Goal: Task Accomplishment & Management: Complete application form

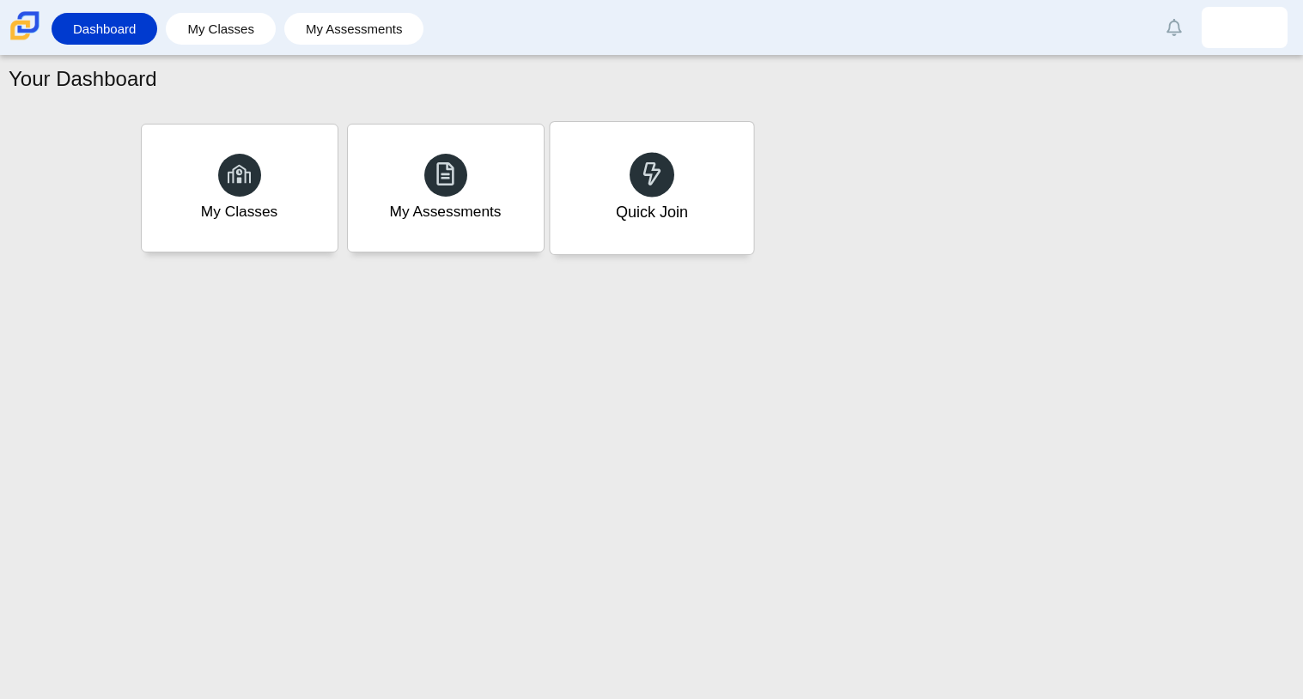
click at [679, 226] on div "Quick Join" at bounding box center [652, 188] width 204 height 132
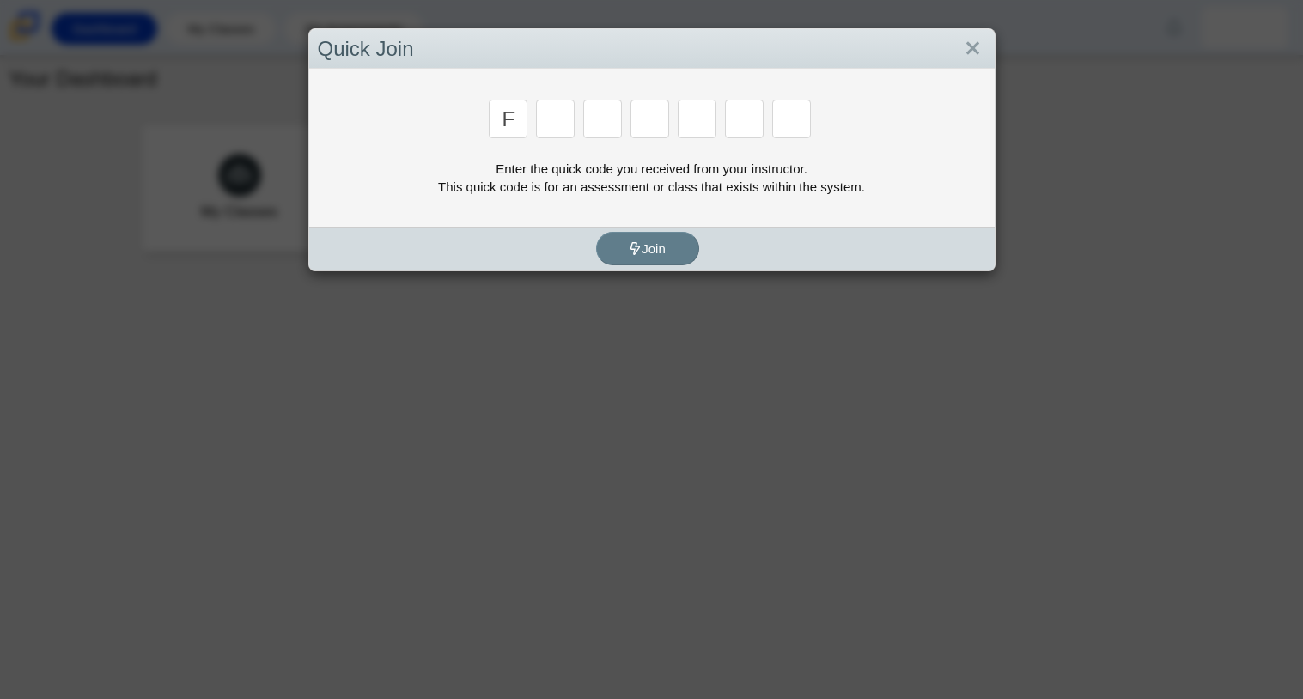
type input "f"
type input "7"
type input "m"
type input "c"
type input "h"
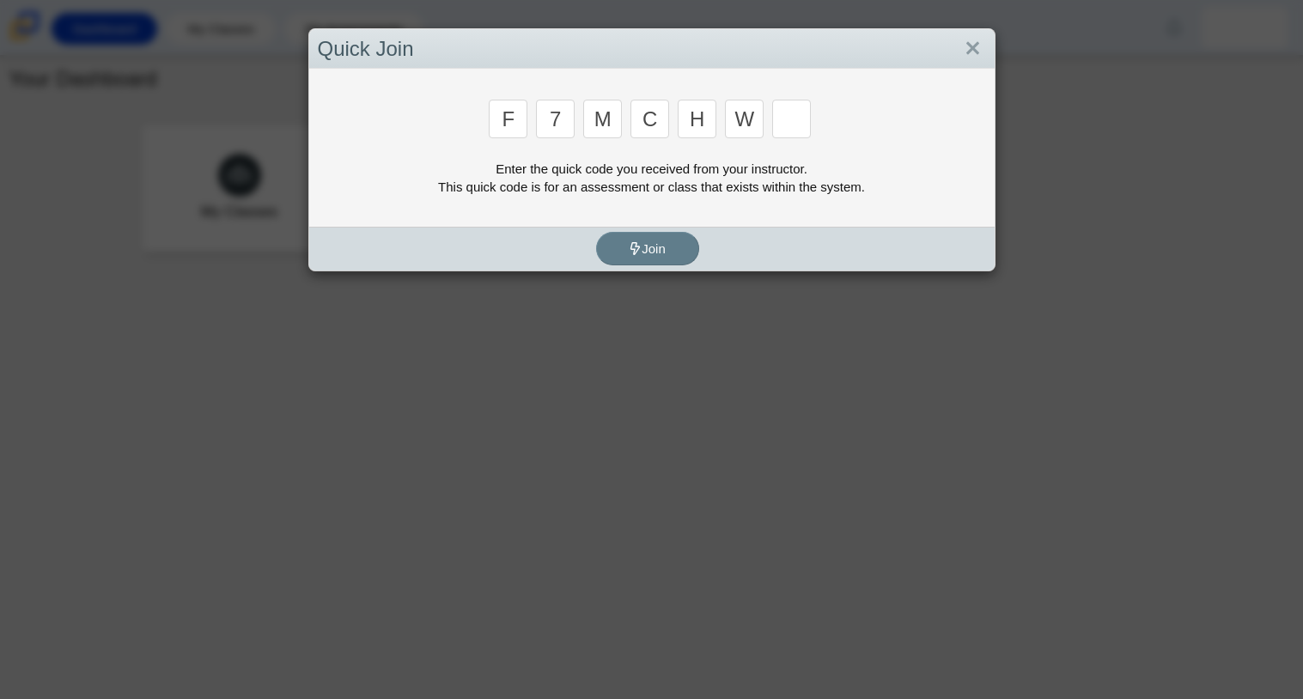
type input "w"
type input "k"
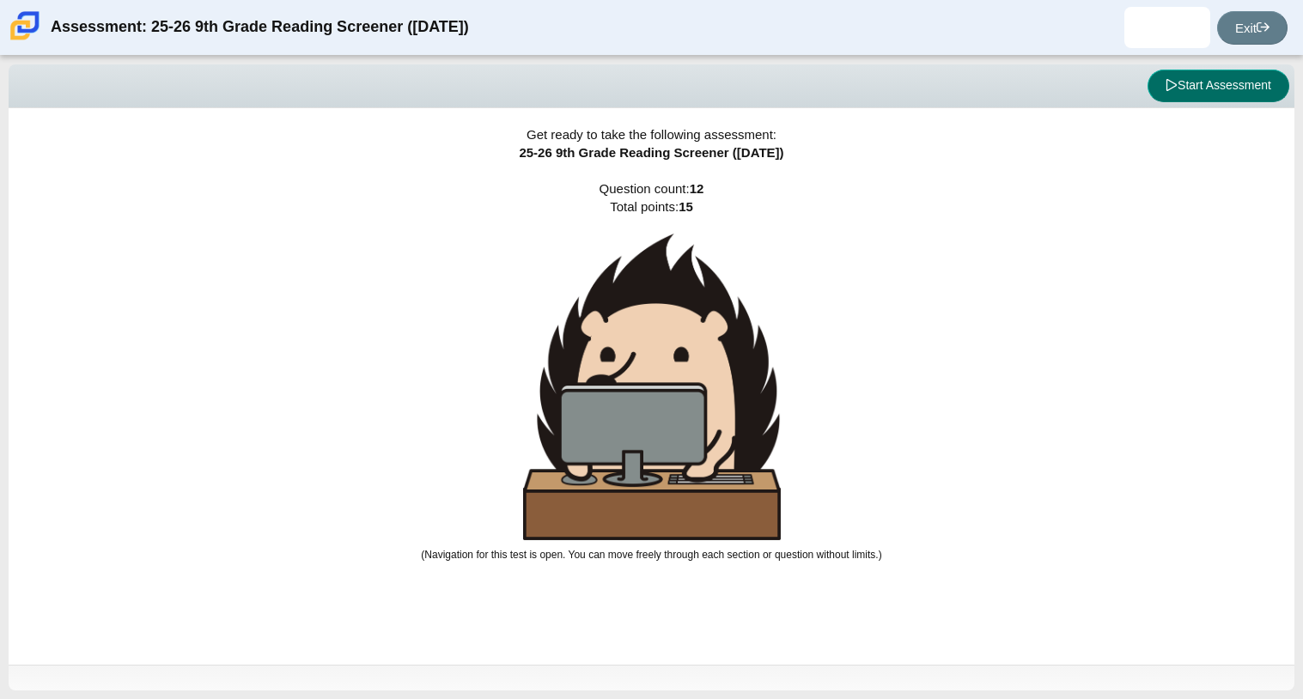
click at [1179, 94] on button "Start Assessment" at bounding box center [1219, 86] width 142 height 33
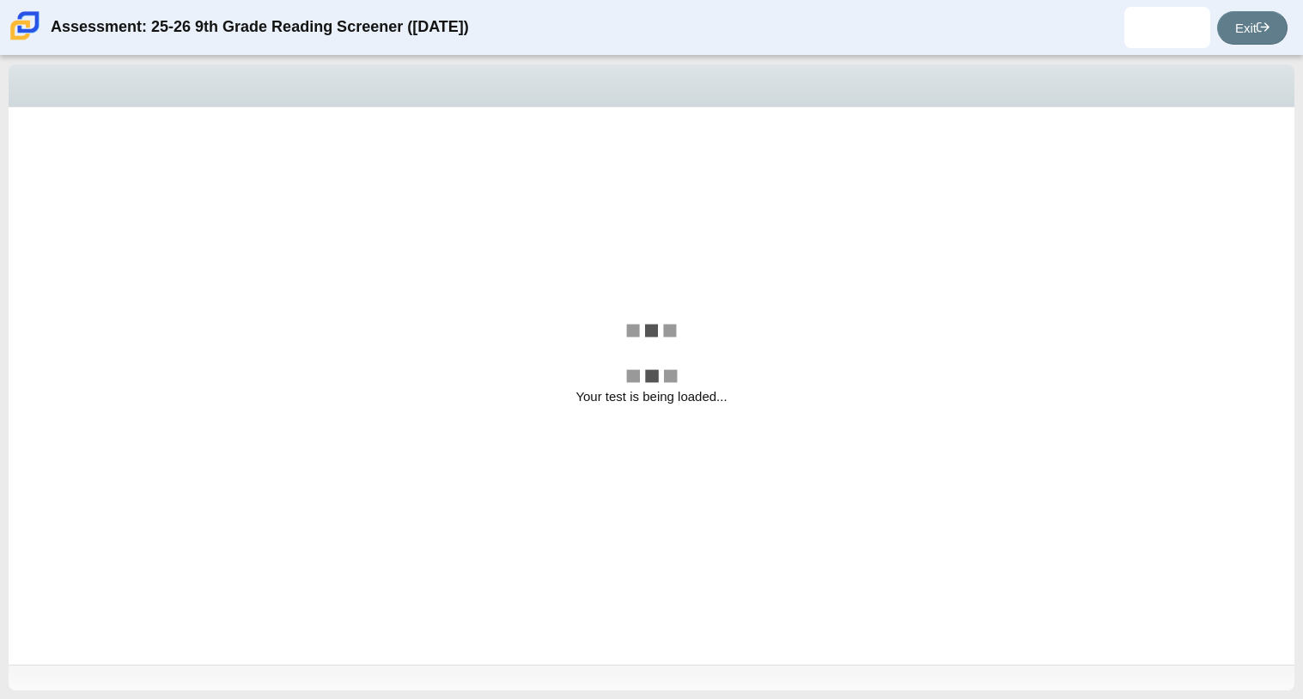
select select "ccc5b315-3c7c-471c-bf90-f22c8299c798"
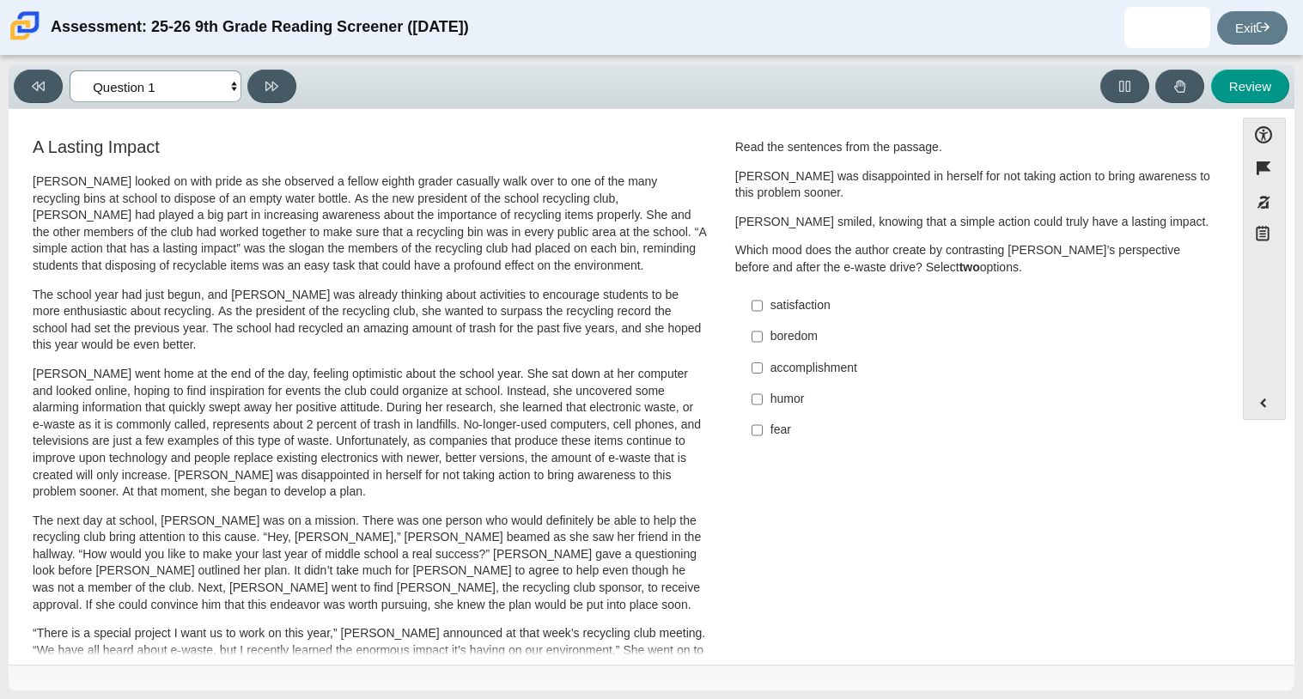
click at [119, 91] on select "Questions Question 1 Question 2 Question 3 Question 4 Question 5 Question 6 Que…" at bounding box center [156, 86] width 172 height 32
click at [910, 492] on div "A Lasting Impact [PERSON_NAME] looked on with pride as she observed a fellow ei…" at bounding box center [621, 619] width 1208 height 968
click at [327, 370] on p "[PERSON_NAME] went home at the end of the day, feeling optimistic about the sch…" at bounding box center [370, 433] width 674 height 135
click at [423, 307] on p "The school year had just begun, and [PERSON_NAME] was already thinking about ac…" at bounding box center [370, 320] width 674 height 67
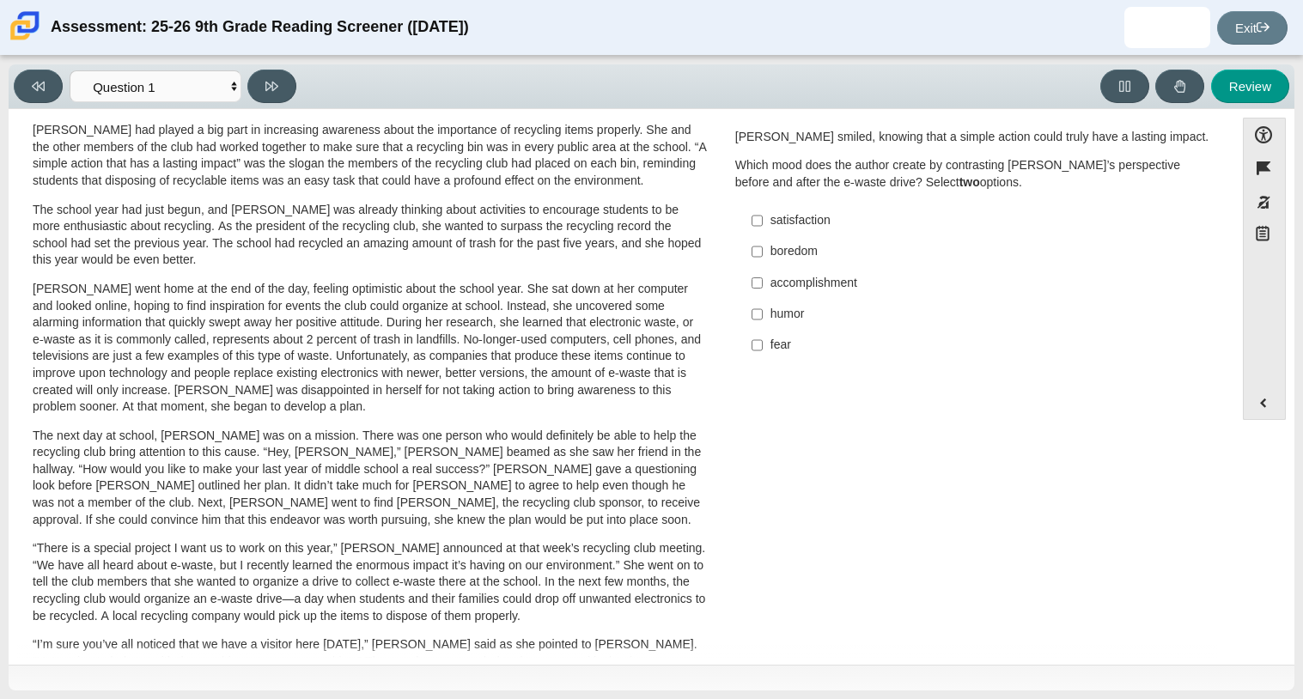
scroll to position [84, 0]
click at [760, 283] on label "accomplishment accomplishment" at bounding box center [976, 283] width 472 height 31
click at [760, 283] on input "accomplishment accomplishment" at bounding box center [757, 283] width 11 height 31
checkbox input "true"
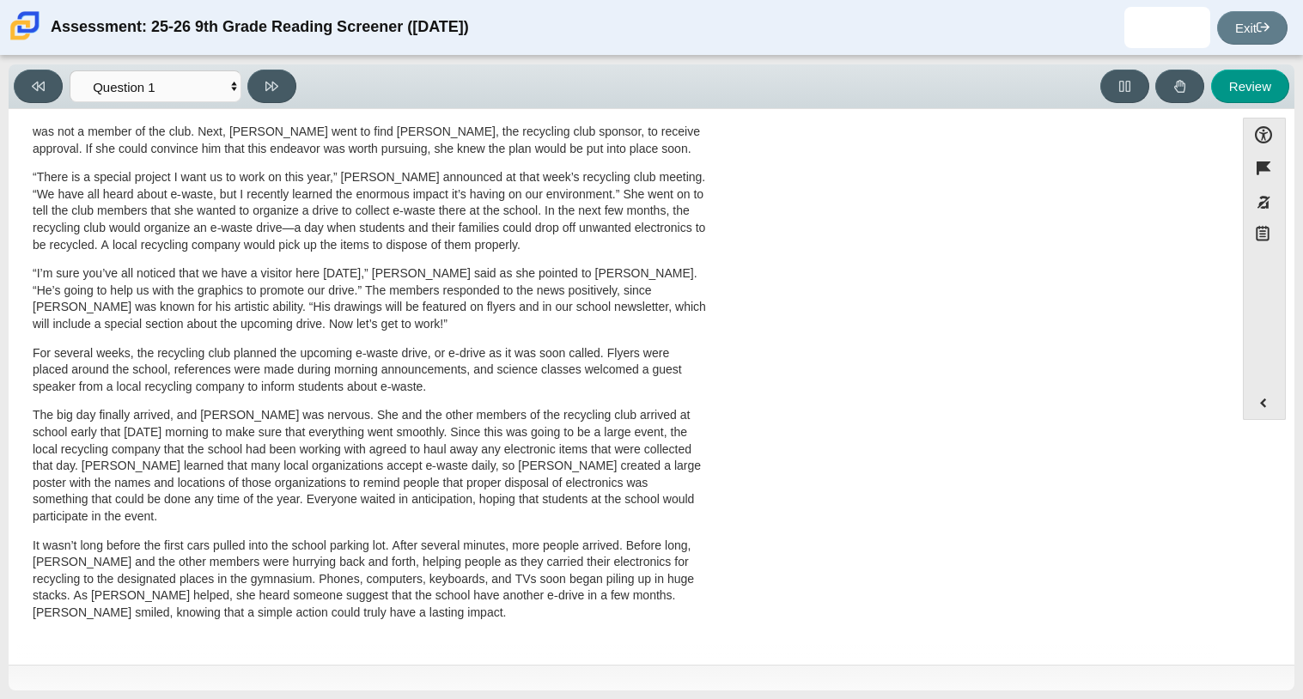
scroll to position [0, 0]
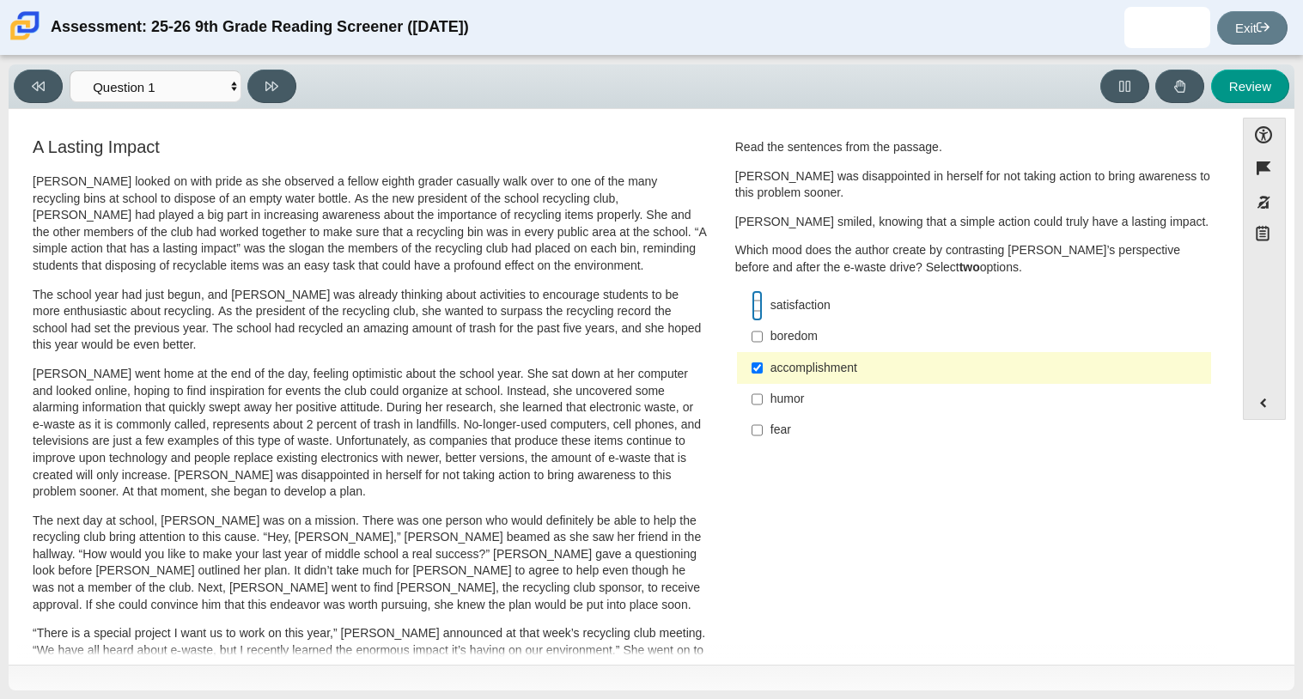
click at [752, 310] on input "satisfaction satisfaction" at bounding box center [757, 305] width 11 height 31
checkbox input "true"
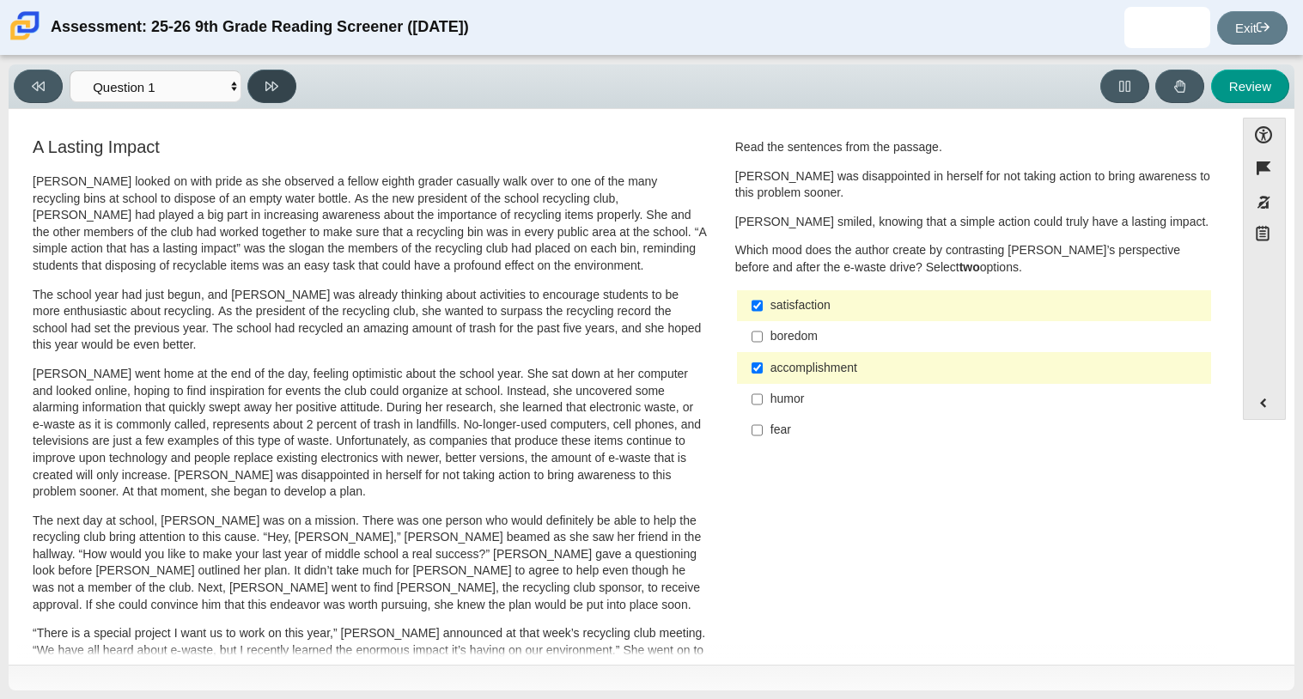
click at [267, 83] on icon at bounding box center [271, 86] width 13 height 13
select select "0ff64528-ffd7-428d-b192-babfaadd44e8"
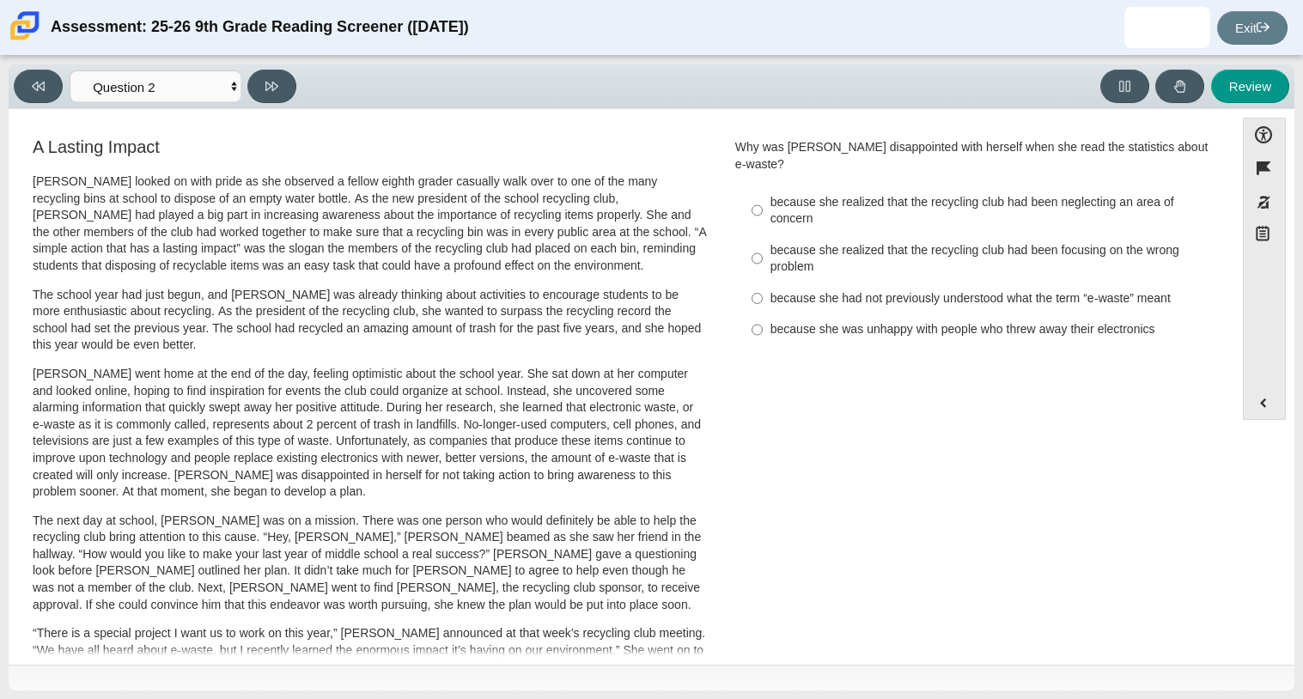
click at [782, 205] on div "because she realized that the recycling club had been neglecting an area of con…" at bounding box center [987, 210] width 434 height 33
click at [763, 205] on input "because she realized that the recycling club had been neglecting an area of con…" at bounding box center [757, 210] width 11 height 48
radio input "true"
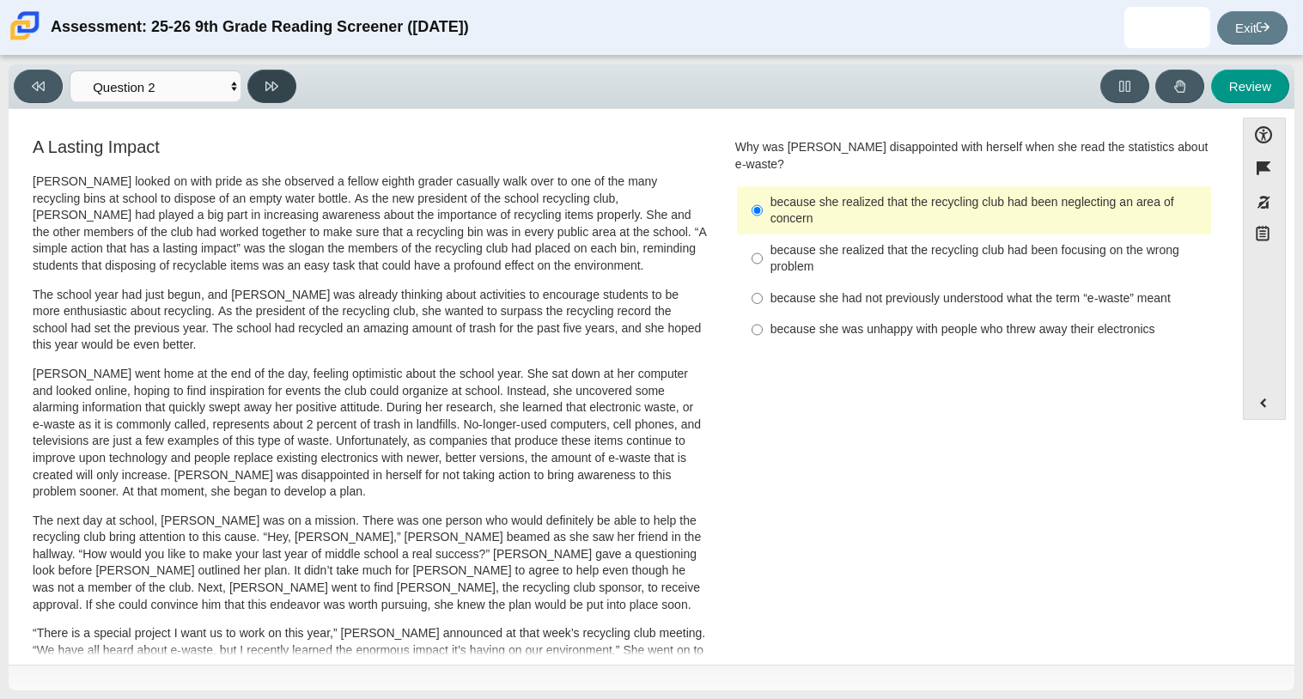
click at [276, 82] on icon at bounding box center [271, 86] width 13 height 9
select select "7ce3d843-6974-4858-901c-1ff39630e843"
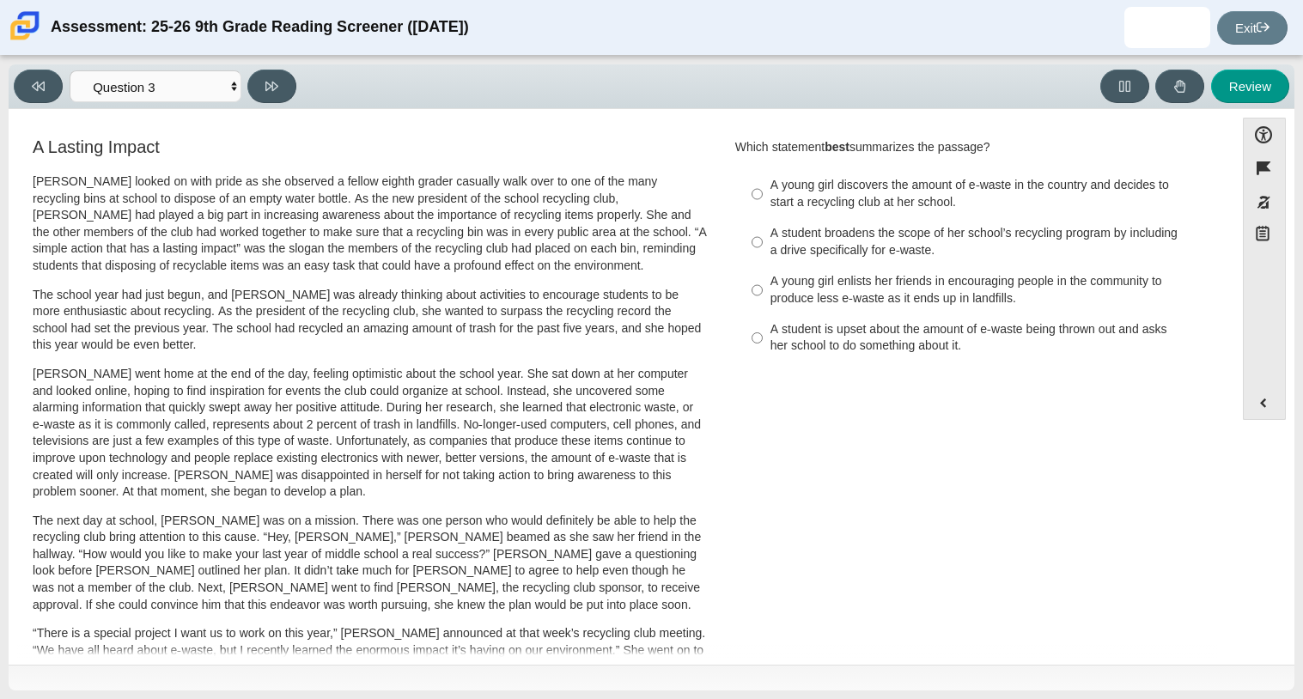
click at [857, 301] on div "A young girl enlists her friends in encouraging people in the community to prod…" at bounding box center [987, 289] width 434 height 33
click at [763, 301] on input "A young girl enlists her friends in encouraging people in the community to prod…" at bounding box center [757, 290] width 11 height 48
radio input "true"
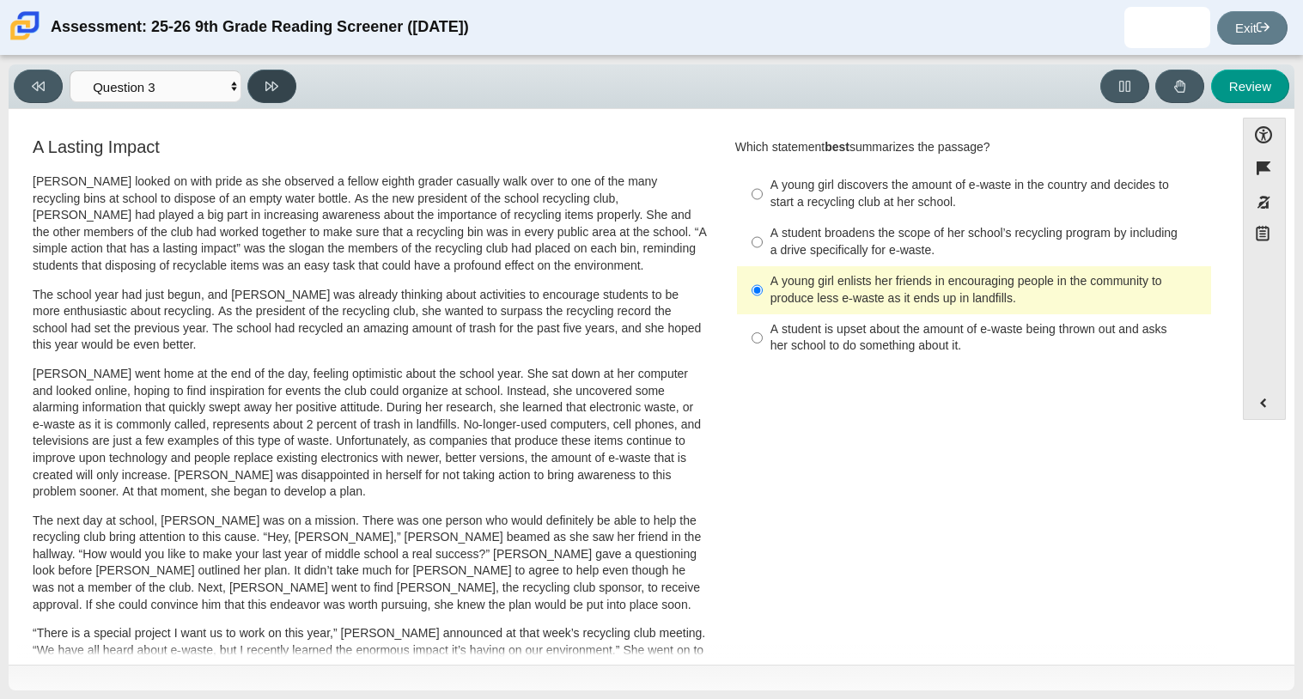
click at [264, 79] on button at bounding box center [271, 86] width 49 height 33
select select "ca9ea0f1-49c5-4bd1-83b0-472c18652b42"
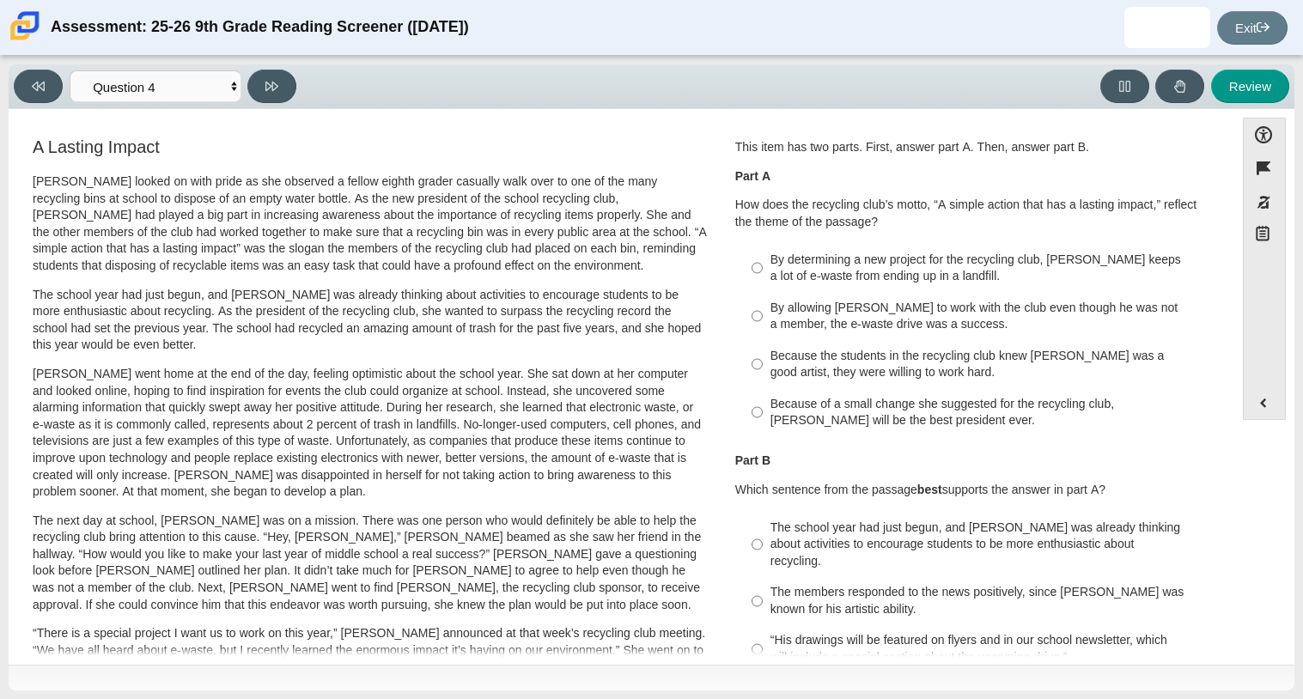
click at [939, 239] on div "This item has two parts. First, answer part A. Then, answer part B. Part A How …" at bounding box center [974, 288] width 478 height 299
click at [904, 332] on div "By allowing [PERSON_NAME] to work with the club even though he was not a member…" at bounding box center [987, 316] width 434 height 33
click at [763, 332] on input "By allowing [PERSON_NAME] to work with the club even though he was not a member…" at bounding box center [757, 316] width 11 height 48
radio input "true"
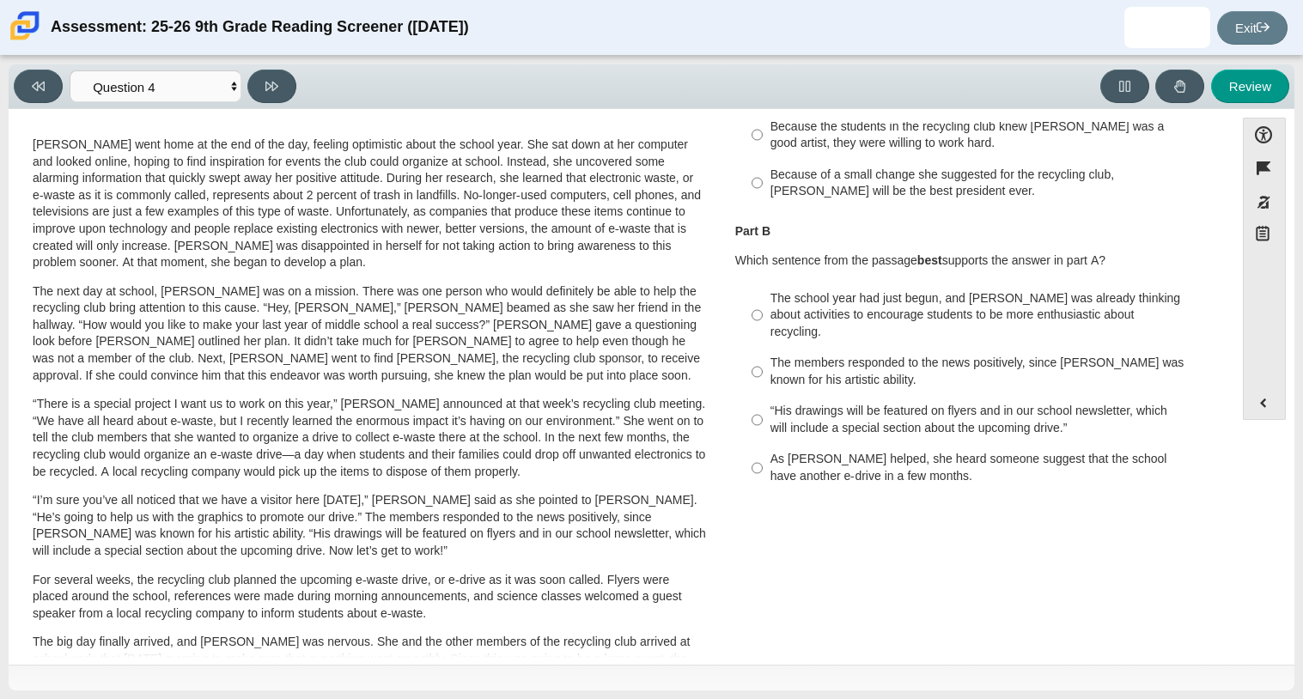
scroll to position [231, 0]
click at [891, 417] on div "“His drawings will be featured on flyers and in our school newsletter, which wi…" at bounding box center [987, 417] width 434 height 33
click at [763, 417] on input "“His drawings will be featured on flyers and in our school newsletter, which wi…" at bounding box center [757, 418] width 11 height 48
radio input "true"
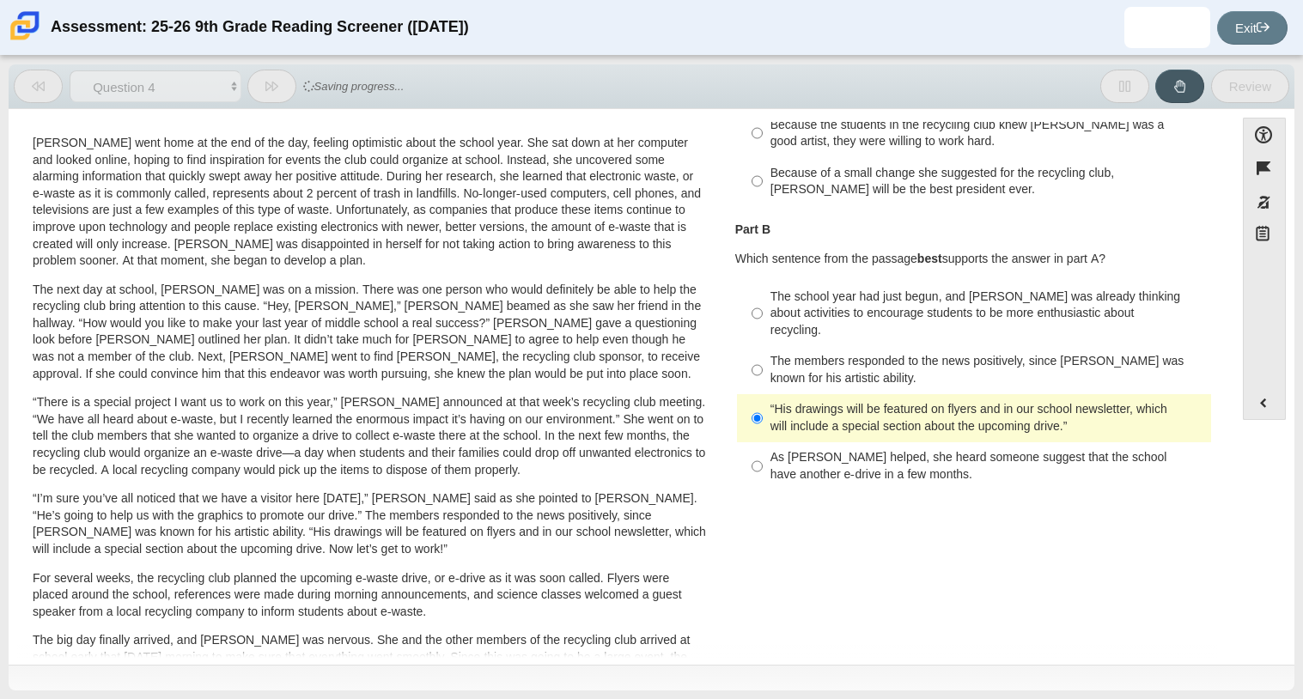
click at [889, 316] on div "The school year had just begun, and [PERSON_NAME] was already thinking about ac…" at bounding box center [987, 314] width 434 height 51
click at [763, 316] on input "The school year had just begun, and [PERSON_NAME] was already thinking about ac…" at bounding box center [757, 313] width 11 height 65
radio input "true"
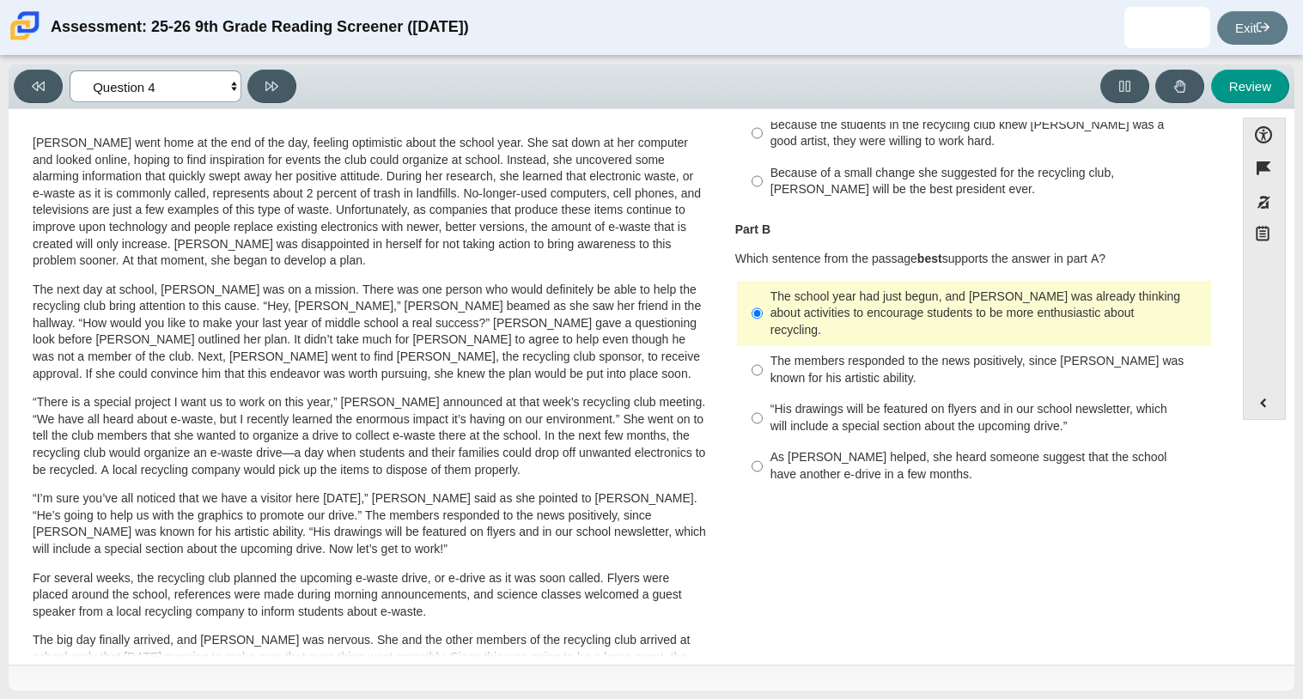
click at [224, 94] on select "Questions Question 1 Question 2 Question 3 Question 4 Question 5 Question 6 Que…" at bounding box center [156, 86] width 172 height 32
click at [279, 89] on button at bounding box center [271, 86] width 49 height 33
select select "e41f1a79-e29f-4095-8030-a53364015bed"
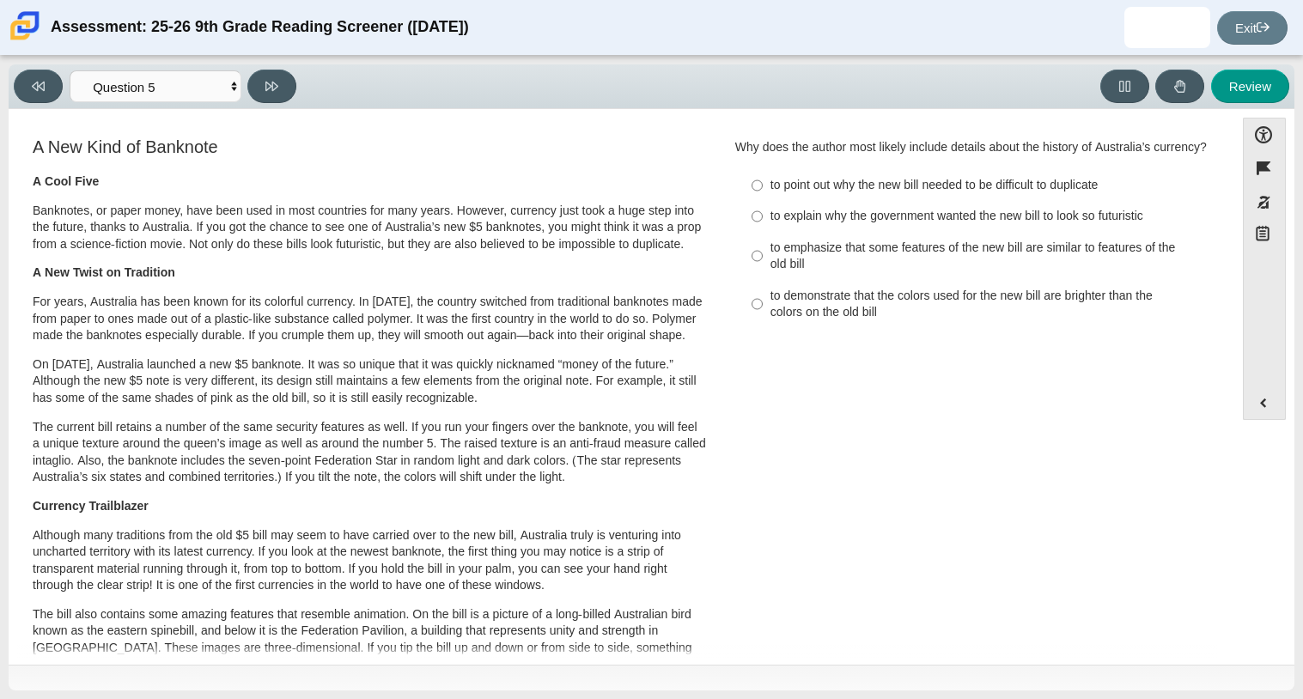
click at [818, 308] on div "to demonstrate that the colors used for the new bill are brighter than the colo…" at bounding box center [987, 304] width 434 height 33
click at [763, 308] on input "to demonstrate that the colors used for the new bill are brighter than the colo…" at bounding box center [757, 304] width 11 height 48
radio input "true"
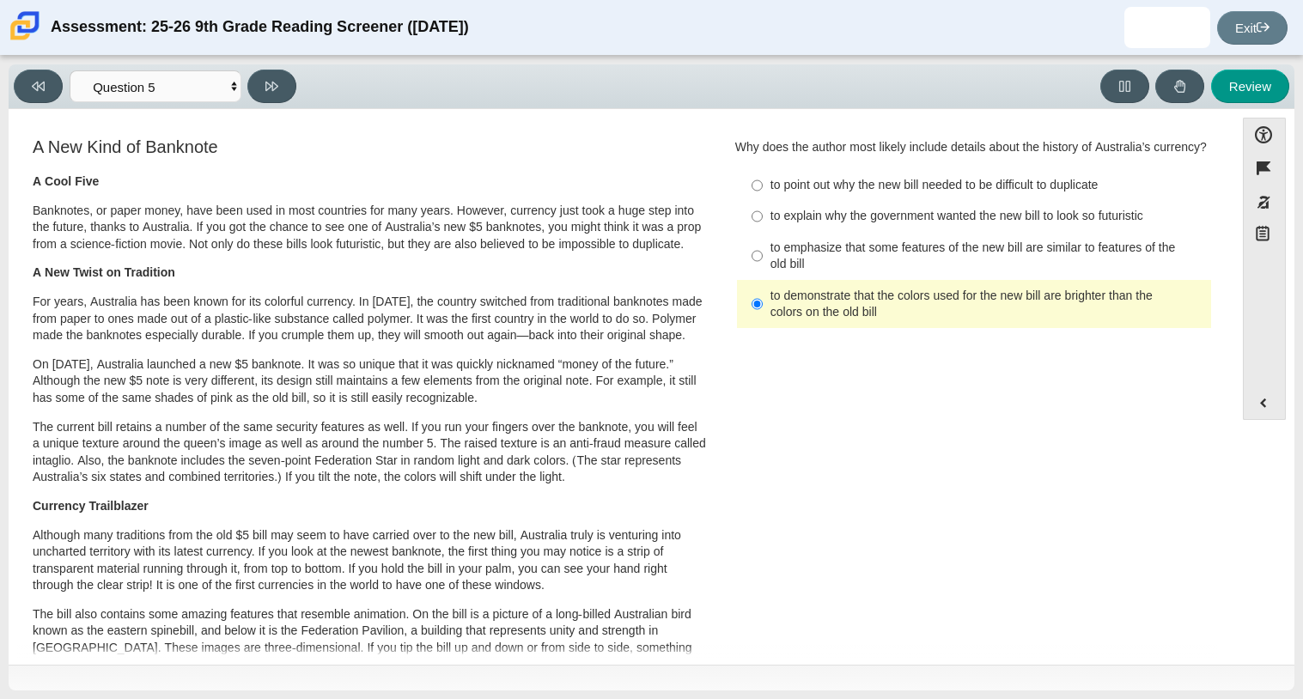
click at [777, 268] on div "to emphasize that some features of the new bill are similar to features of the …" at bounding box center [987, 256] width 434 height 33
click at [763, 268] on input "to emphasize that some features of the new bill are similar to features of the …" at bounding box center [757, 256] width 11 height 48
radio input "true"
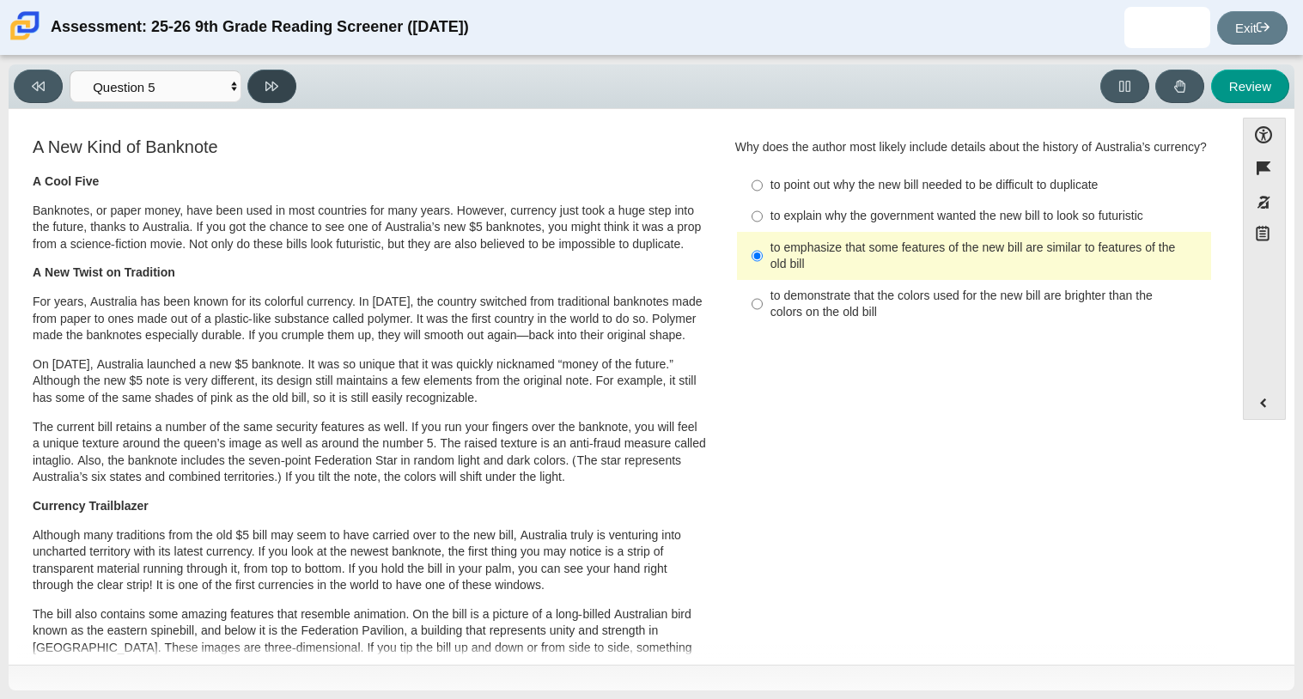
click at [268, 98] on button at bounding box center [271, 86] width 49 height 33
select select "69146e31-7b3d-4a3e-9ce6-f30c24342ae0"
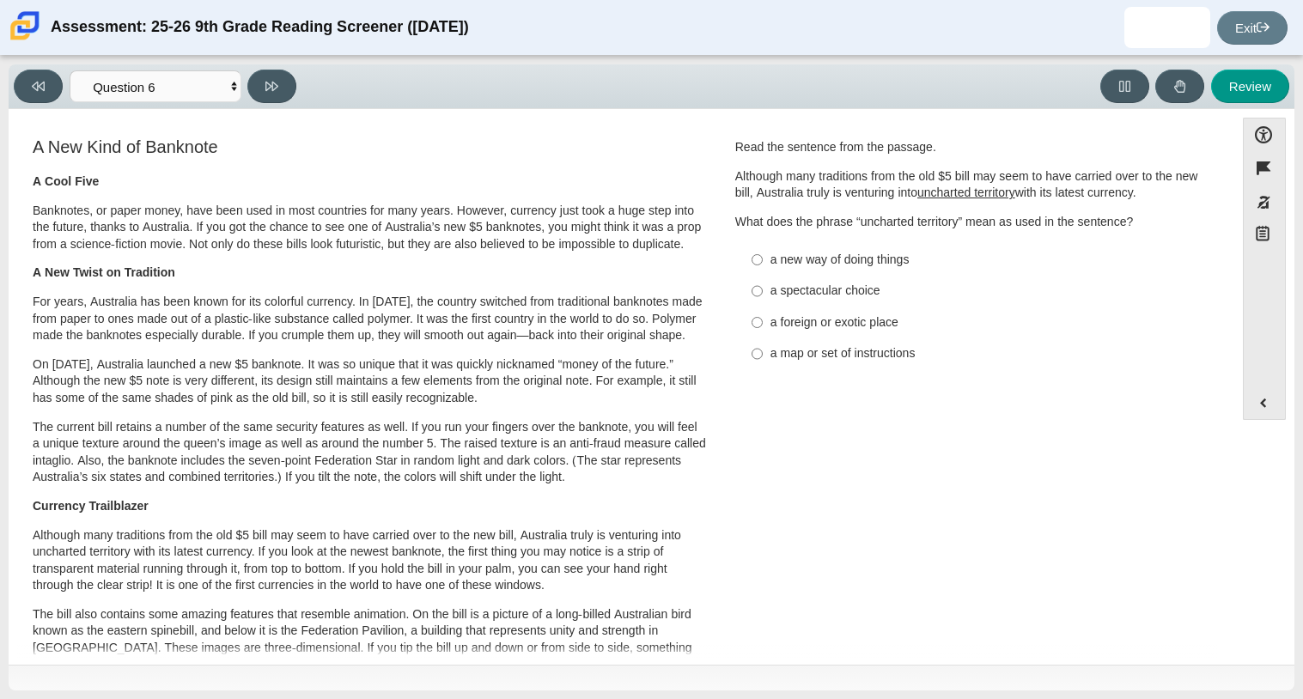
click at [790, 323] on div "a foreign or exotic place" at bounding box center [987, 322] width 434 height 17
click at [763, 323] on input "a foreign or exotic place a foreign or exotic place" at bounding box center [757, 322] width 11 height 31
radio input "true"
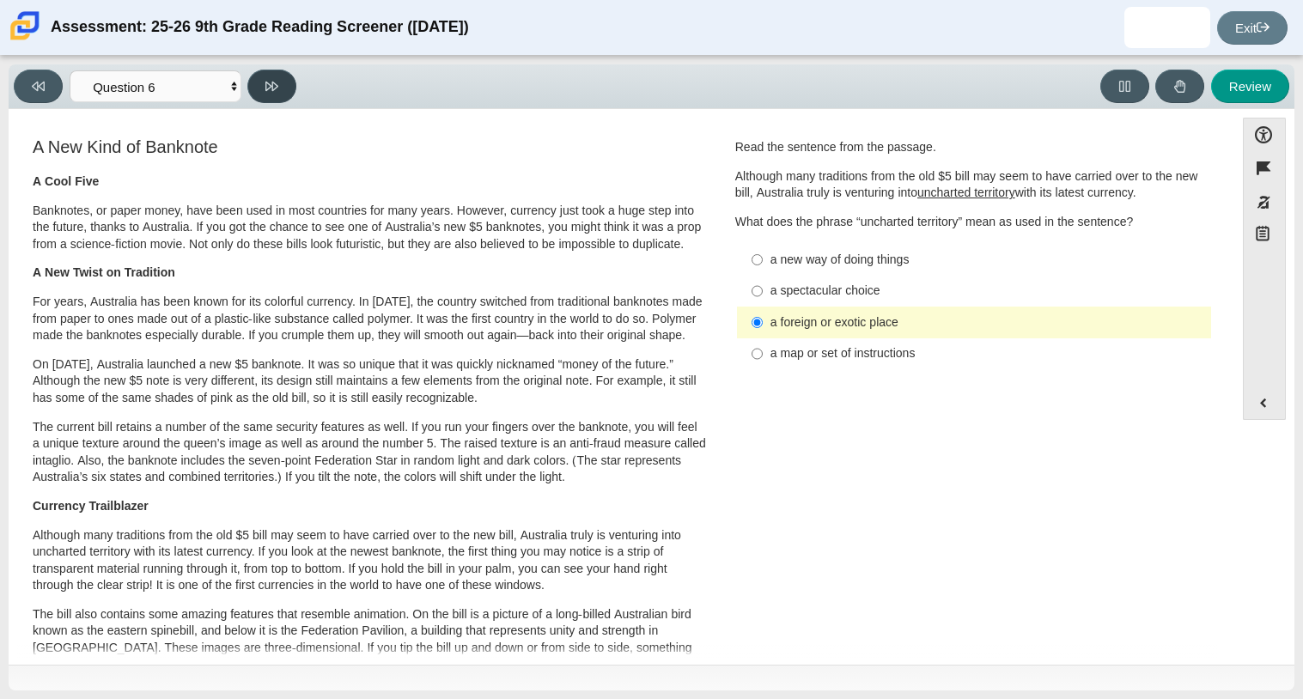
click at [280, 93] on button at bounding box center [271, 86] width 49 height 33
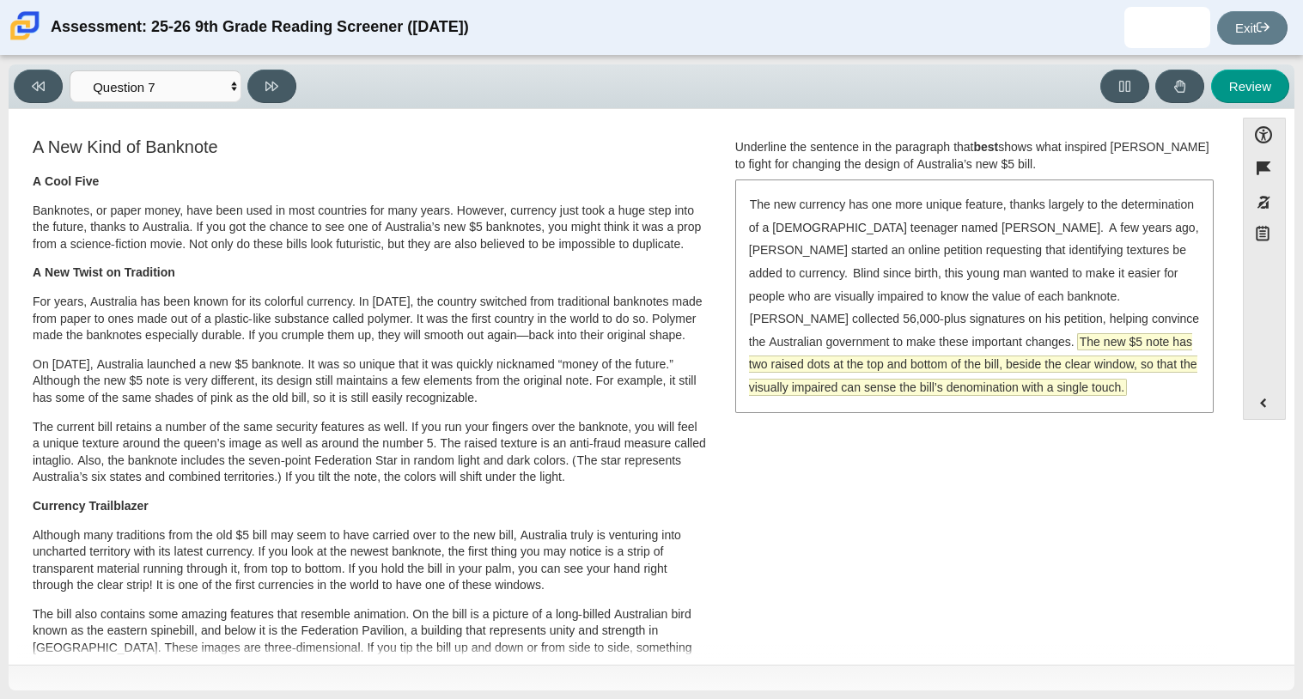
click at [892, 366] on span "The new $5 note has two raised dots at the top and bottom of the bill, beside t…" at bounding box center [973, 364] width 448 height 61
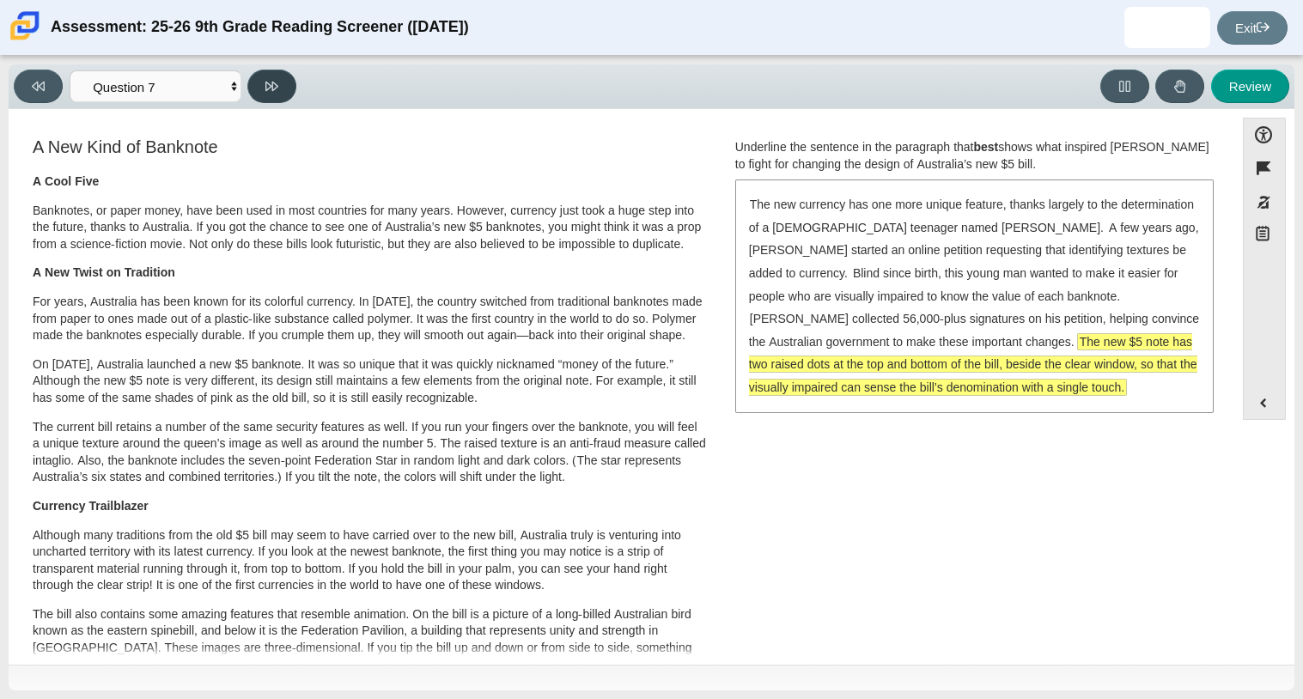
click at [264, 93] on button at bounding box center [271, 86] width 49 height 33
select select "ea8338c2-a6a3-418e-a305-2b963b54a290"
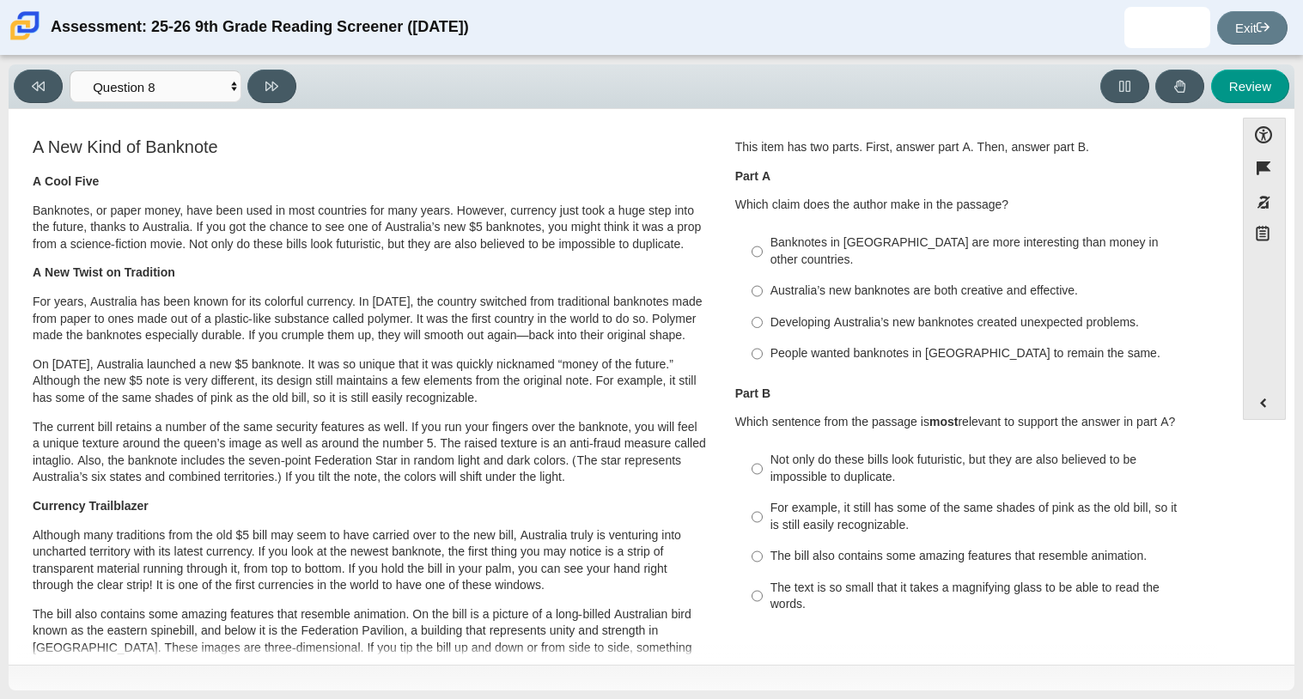
click at [843, 199] on p "Which claim does the author make in the passage?" at bounding box center [974, 205] width 478 height 17
click at [824, 176] on p "Part A" at bounding box center [974, 176] width 478 height 17
click at [796, 338] on label "People wanted banknotes in [GEOGRAPHIC_DATA] to remain the same. People wanted …" at bounding box center [976, 353] width 472 height 31
click at [763, 338] on input "People wanted banknotes in [GEOGRAPHIC_DATA] to remain the same. People wanted …" at bounding box center [757, 353] width 11 height 31
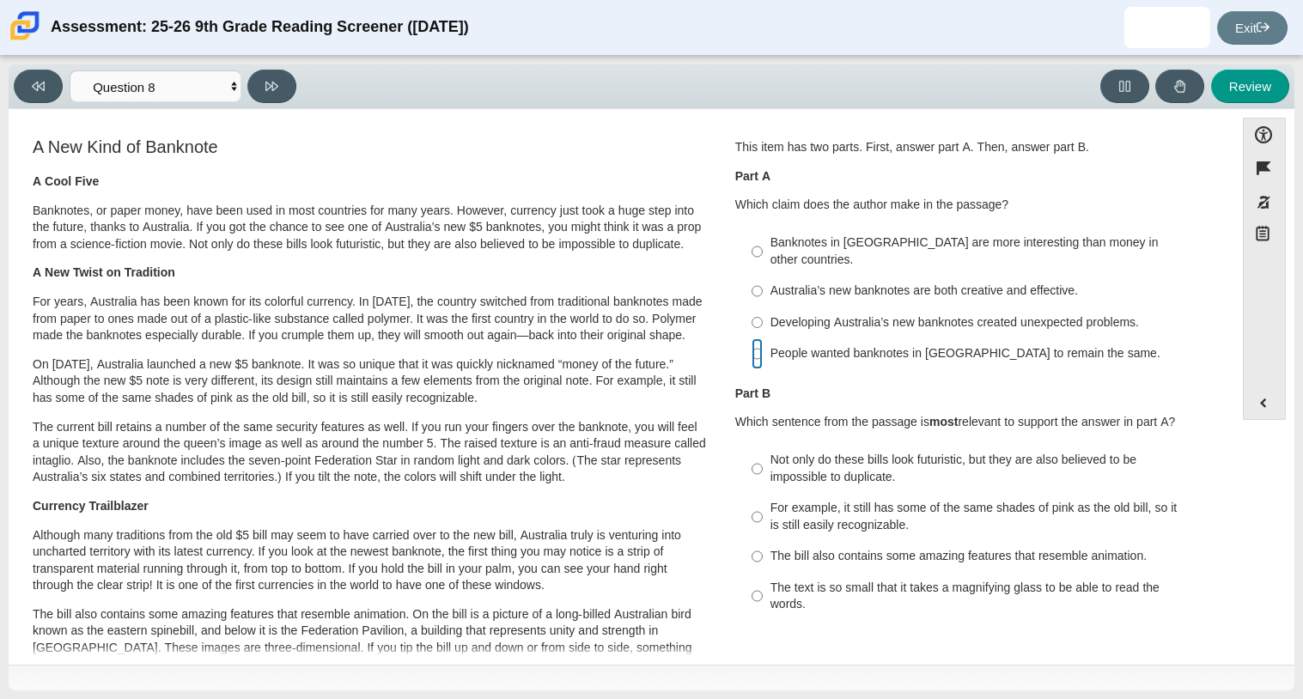
radio input "true"
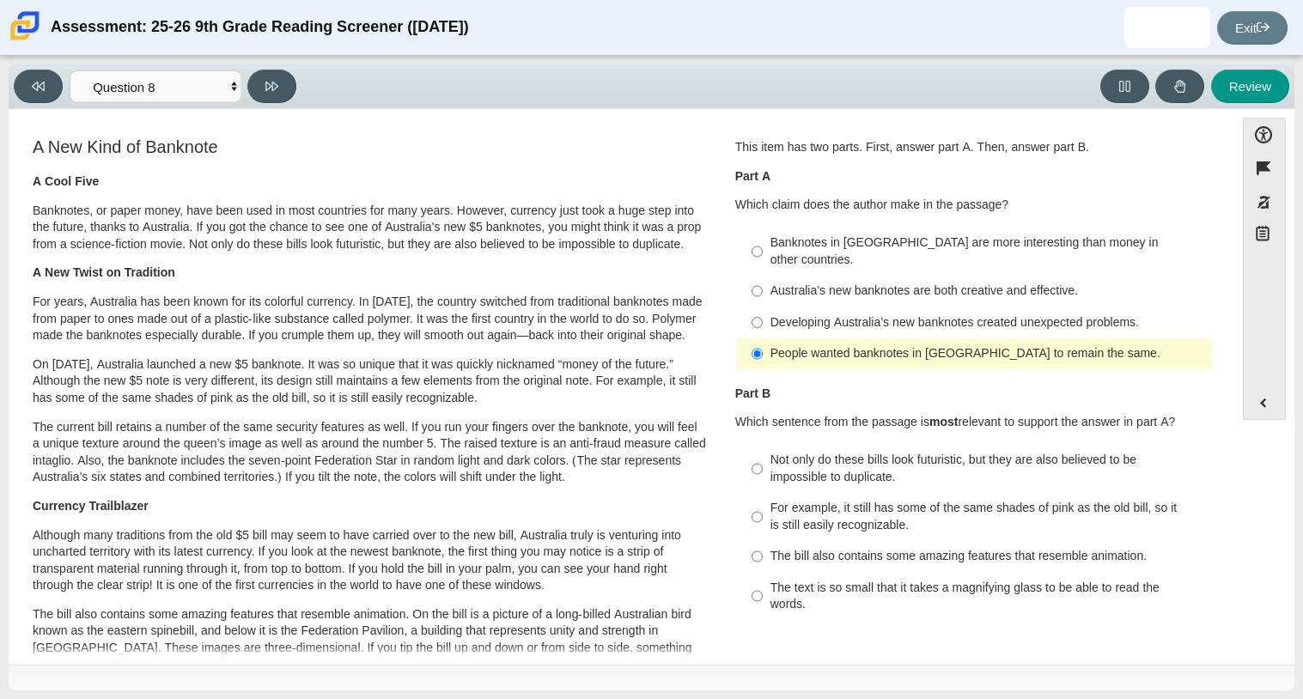
click at [776, 493] on label "For example, it still has some of the same shades of pink as the old bill, so i…" at bounding box center [976, 517] width 472 height 48
click at [763, 493] on input "For example, it still has some of the same shades of pink as the old bill, so i…" at bounding box center [757, 517] width 11 height 48
radio input "true"
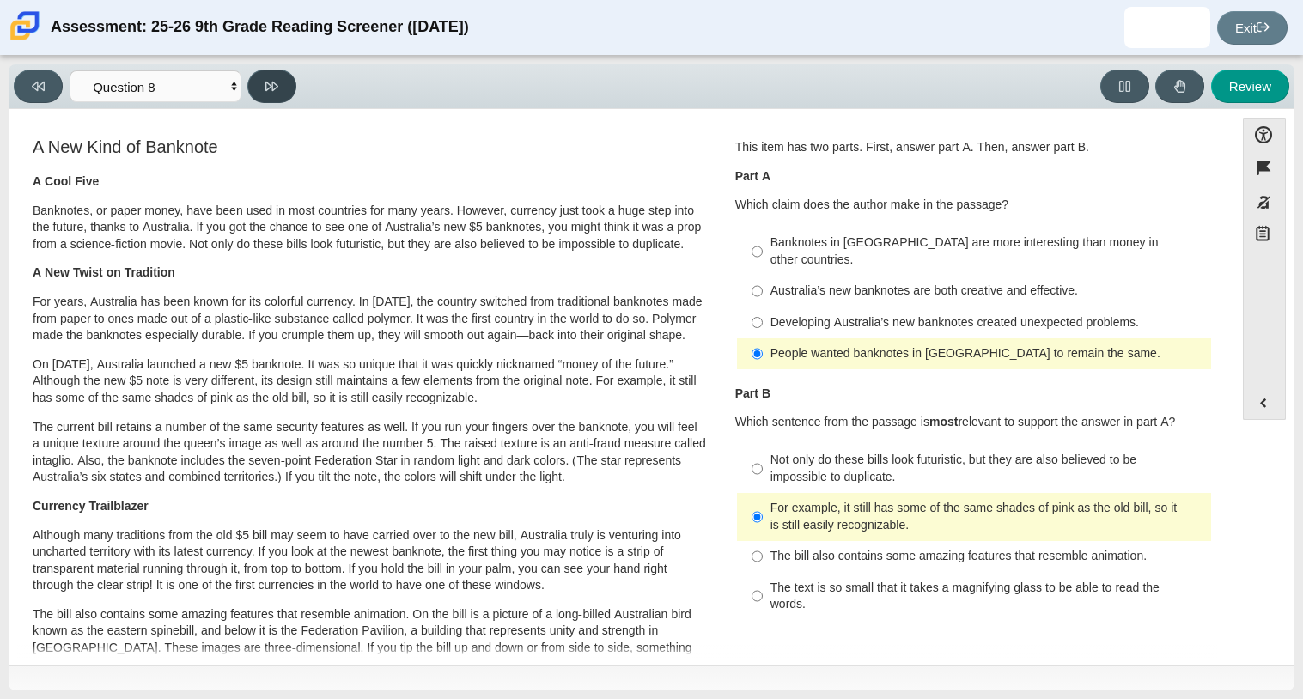
click at [262, 80] on button at bounding box center [271, 86] width 49 height 33
select select "89f058d6-b15c-4ef5-a4b3-fdaffb8868b6"
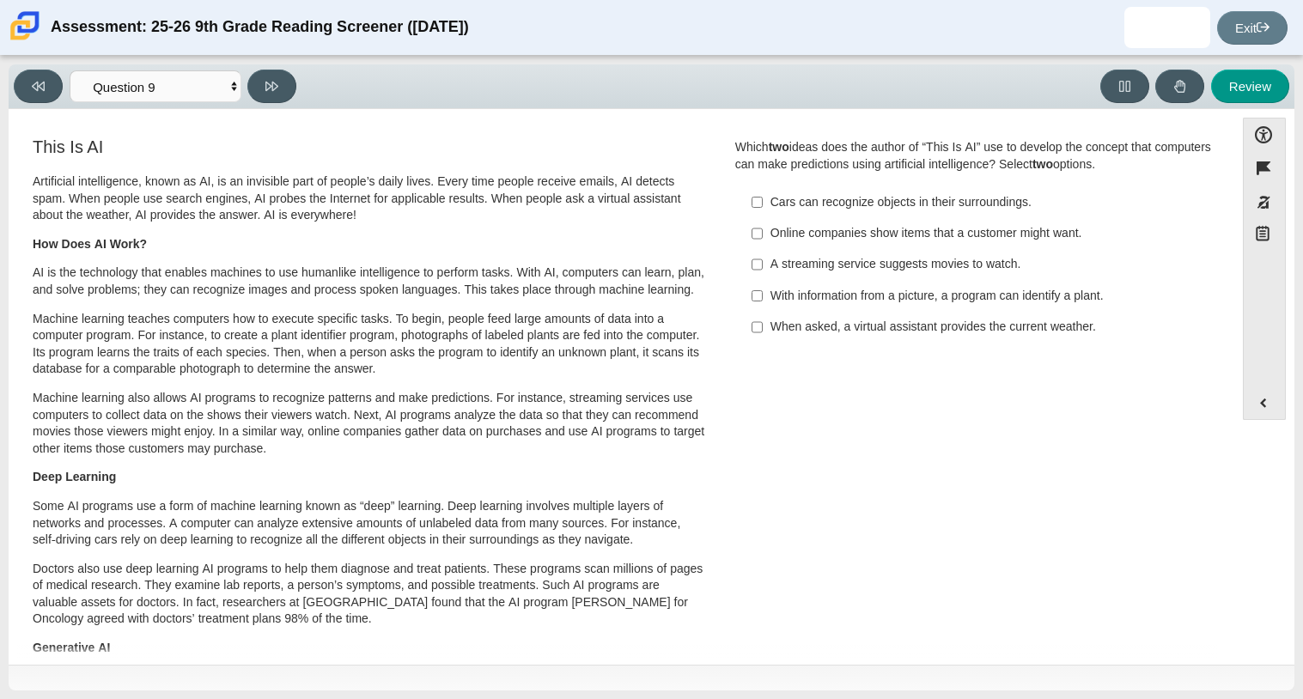
click at [904, 240] on div "Online companies show items that a customer might want." at bounding box center [987, 233] width 434 height 17
click at [763, 240] on input "Online companies show items that a customer might want. Online companies show i…" at bounding box center [757, 233] width 11 height 31
checkbox input "true"
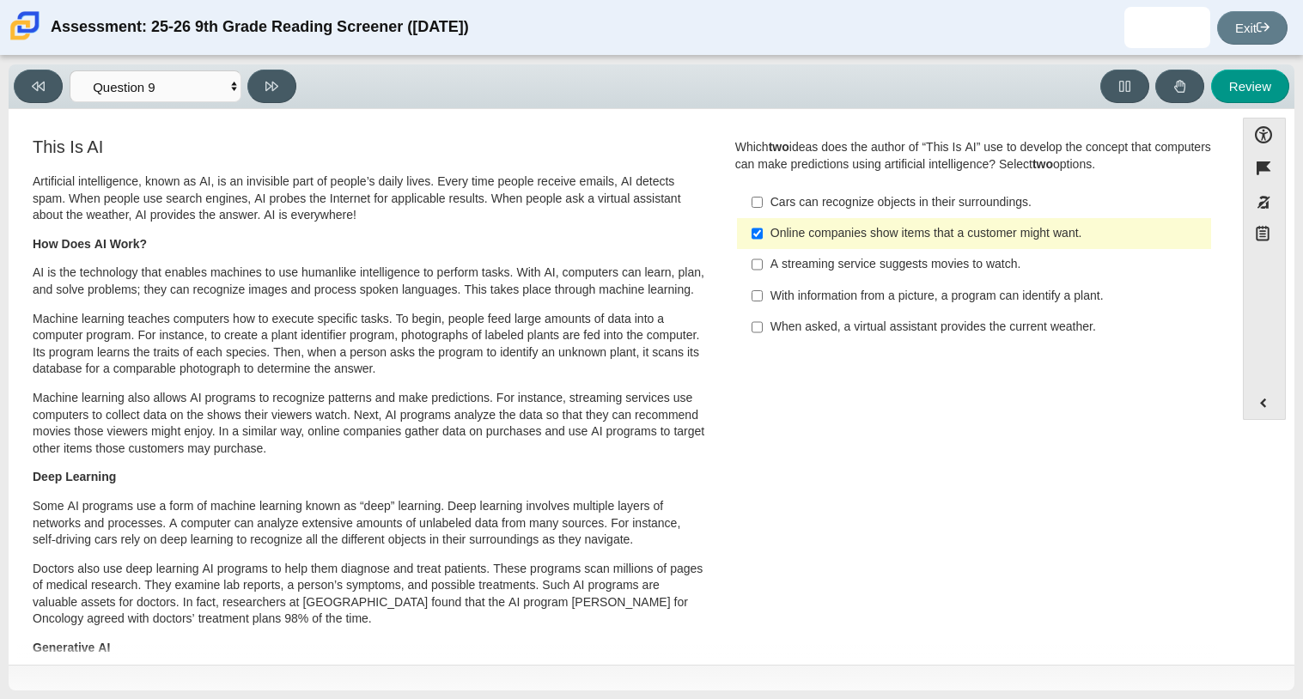
click at [880, 303] on div "With information from a picture, a program can identify a plant." at bounding box center [987, 296] width 434 height 17
click at [763, 303] on input "With information from a picture, a program can identify a plant. With informati…" at bounding box center [757, 295] width 11 height 31
checkbox input "true"
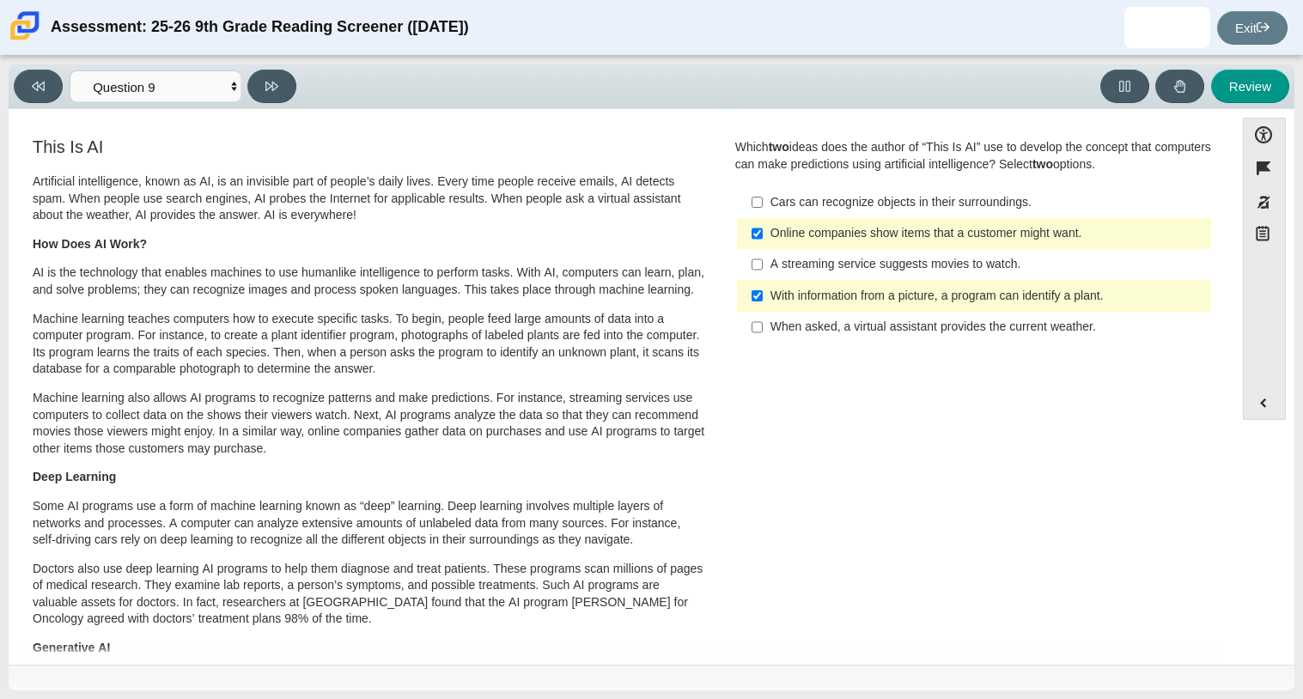
click at [770, 240] on div "Online companies show items that a customer might want." at bounding box center [987, 233] width 434 height 17
click at [763, 240] on input "Online companies show items that a customer might want. Online companies show i…" at bounding box center [757, 233] width 11 height 31
checkbox input "false"
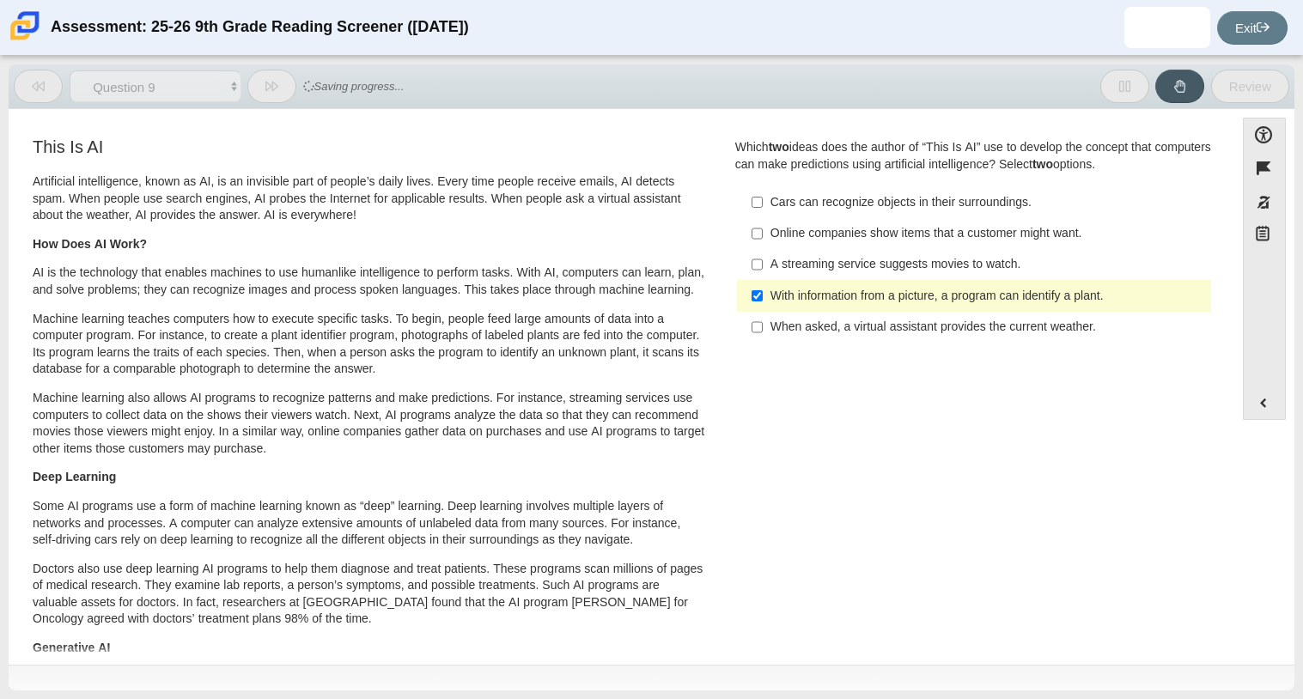
click at [770, 272] on div "A streaming service suggests movies to watch." at bounding box center [987, 264] width 434 height 17
click at [763, 272] on input "A streaming service suggests movies to watch. A streaming service suggests movi…" at bounding box center [757, 264] width 11 height 31
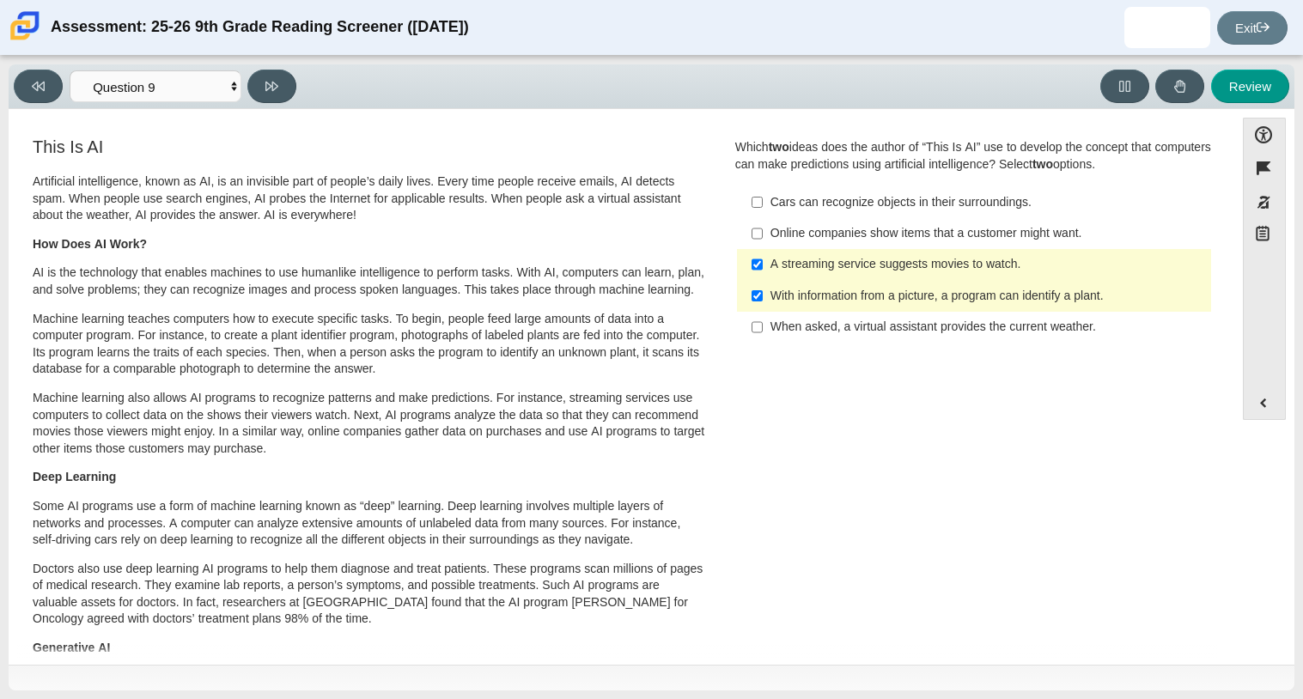
click at [768, 276] on label "A streaming service suggests movies to watch. A streaming service suggests movi…" at bounding box center [976, 264] width 472 height 31
click at [763, 276] on input "A streaming service suggests movies to watch. A streaming service suggests movi…" at bounding box center [757, 264] width 11 height 31
checkbox input "false"
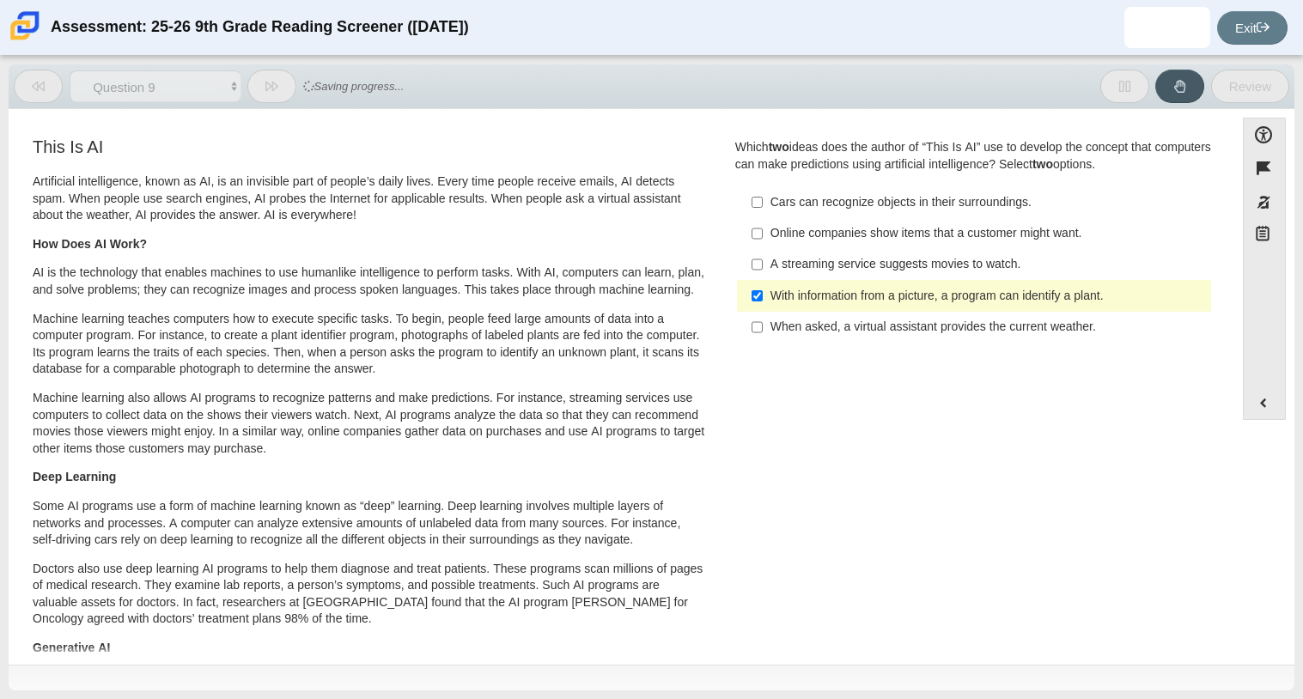
click at [789, 238] on div "Online companies show items that a customer might want." at bounding box center [987, 233] width 434 height 17
click at [763, 238] on input "Online companies show items that a customer might want. Online companies show i…" at bounding box center [757, 233] width 11 height 31
checkbox input "true"
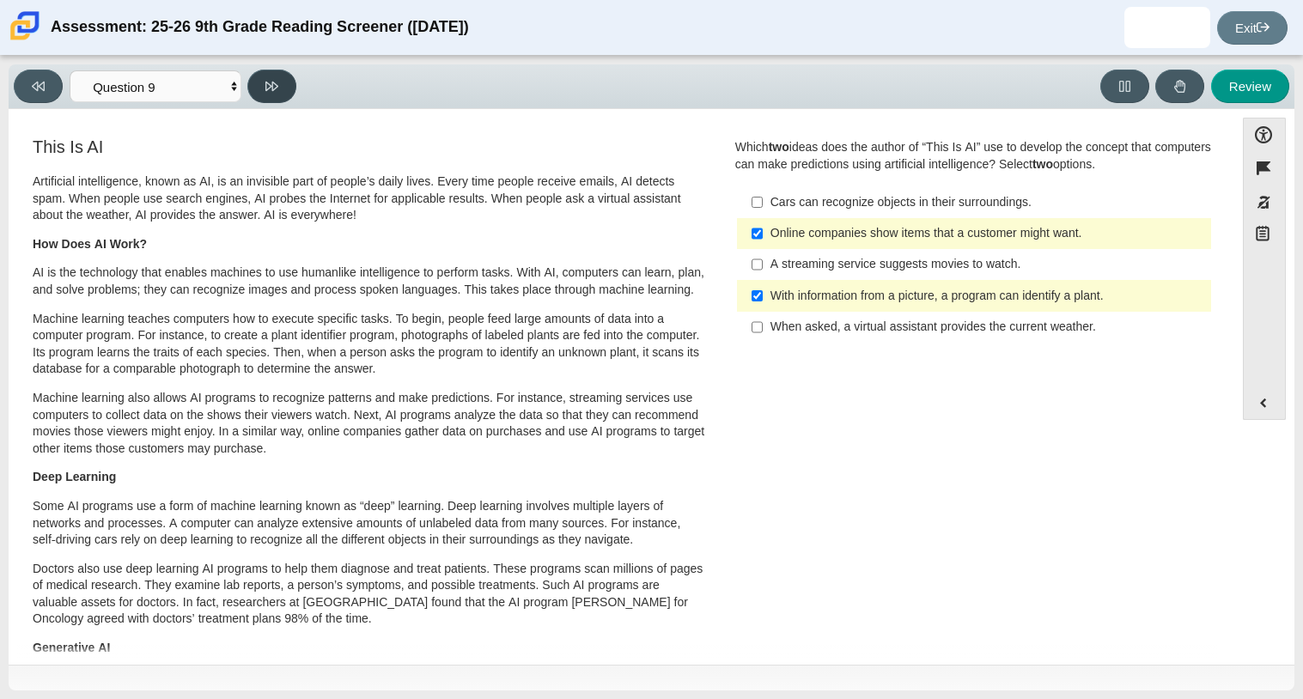
click at [277, 99] on button at bounding box center [271, 86] width 49 height 33
select select "cdf3c14e-a918-44d1-9b63-3db0fa81641e"
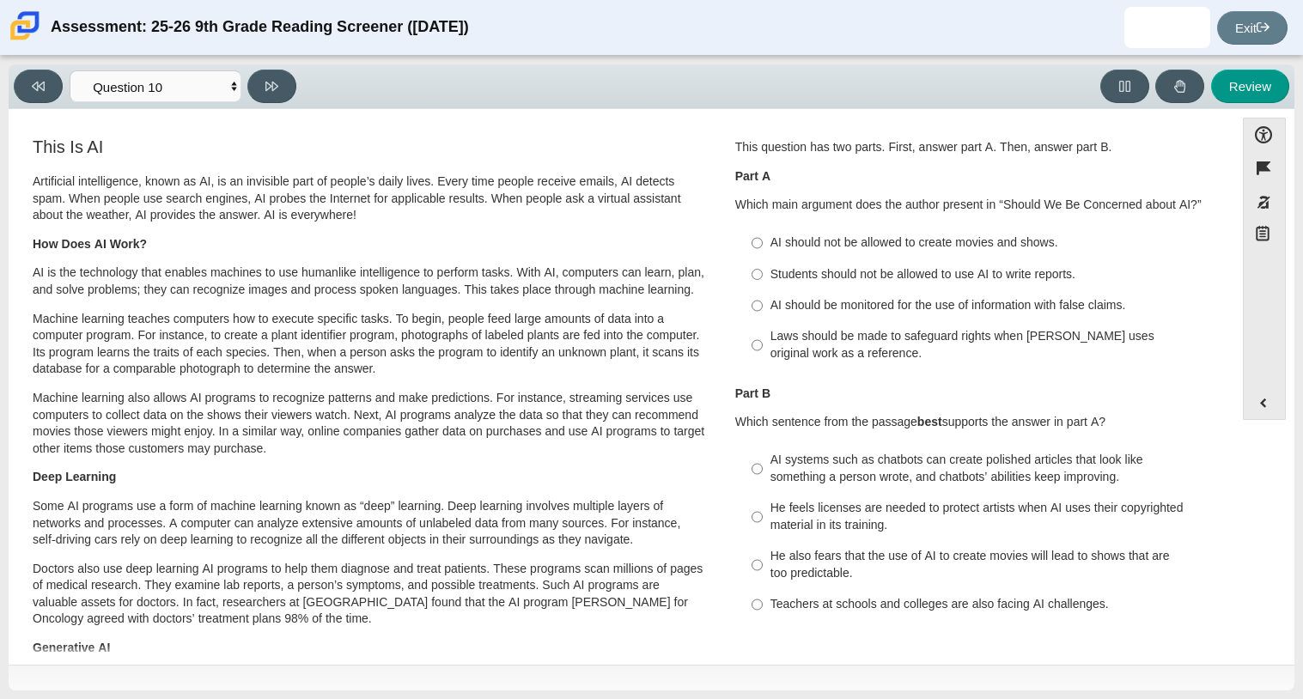
click at [867, 286] on label "Students should not be allowed to use AI to write reports. Students should not …" at bounding box center [976, 274] width 472 height 31
click at [763, 286] on input "Students should not be allowed to use AI to write reports. Students should not …" at bounding box center [757, 274] width 11 height 31
radio input "true"
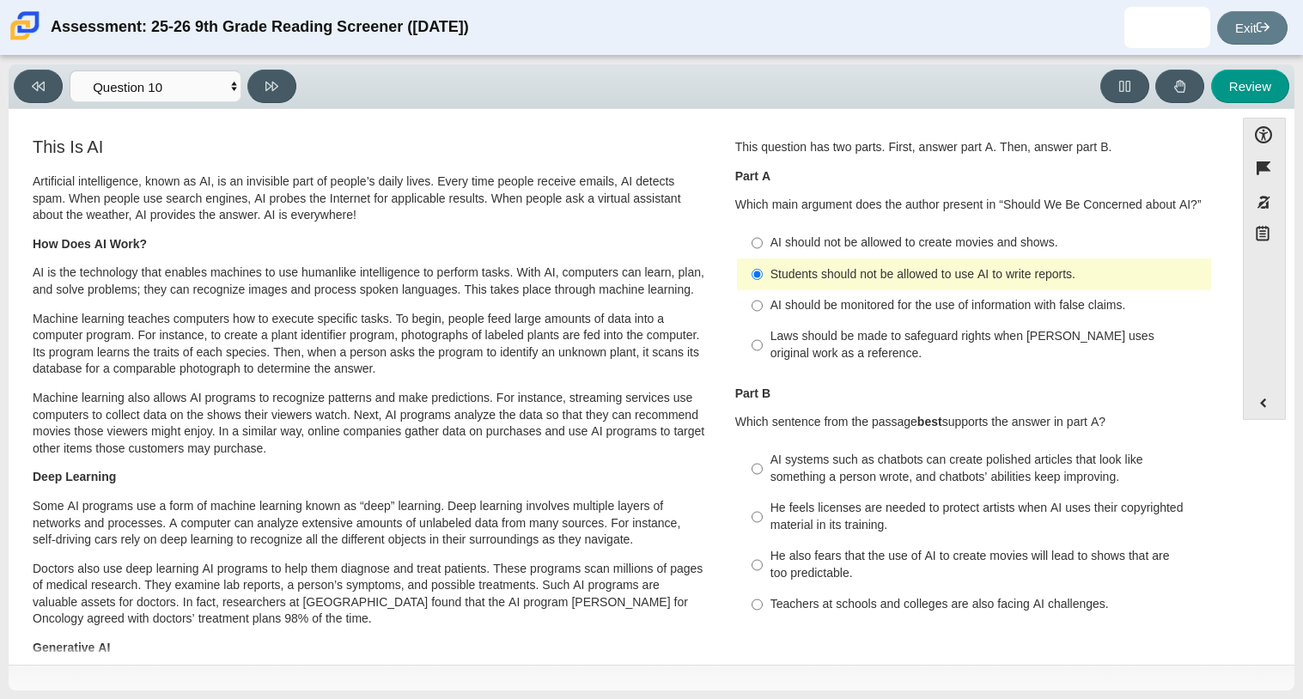
click at [864, 302] on div "AI should be monitored for the use of information with false claims." at bounding box center [987, 305] width 434 height 17
click at [763, 302] on input "AI should be monitored for the use of information with false claims. AI should …" at bounding box center [757, 305] width 11 height 31
radio input "true"
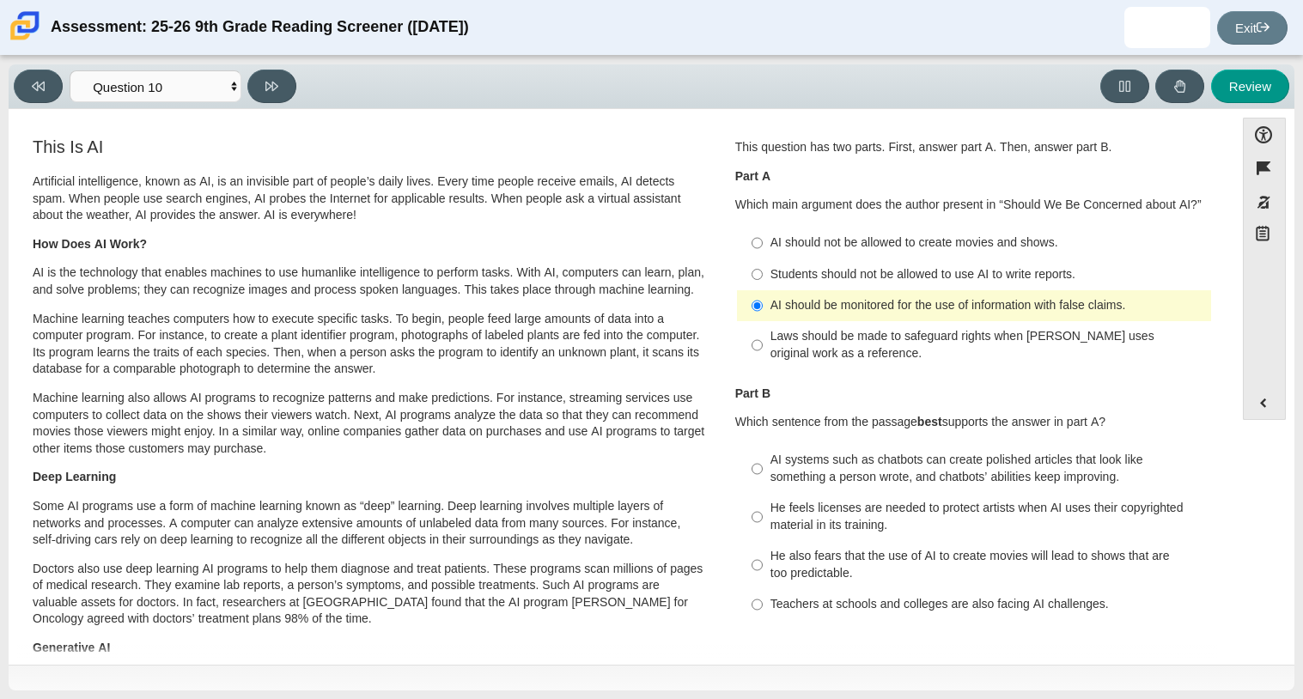
click at [807, 528] on div "He feels licenses are needed to protect artists when AI uses their copyrighted …" at bounding box center [987, 516] width 434 height 33
click at [763, 528] on input "He feels licenses are needed to protect artists when AI uses their copyrighted …" at bounding box center [757, 517] width 11 height 48
radio input "true"
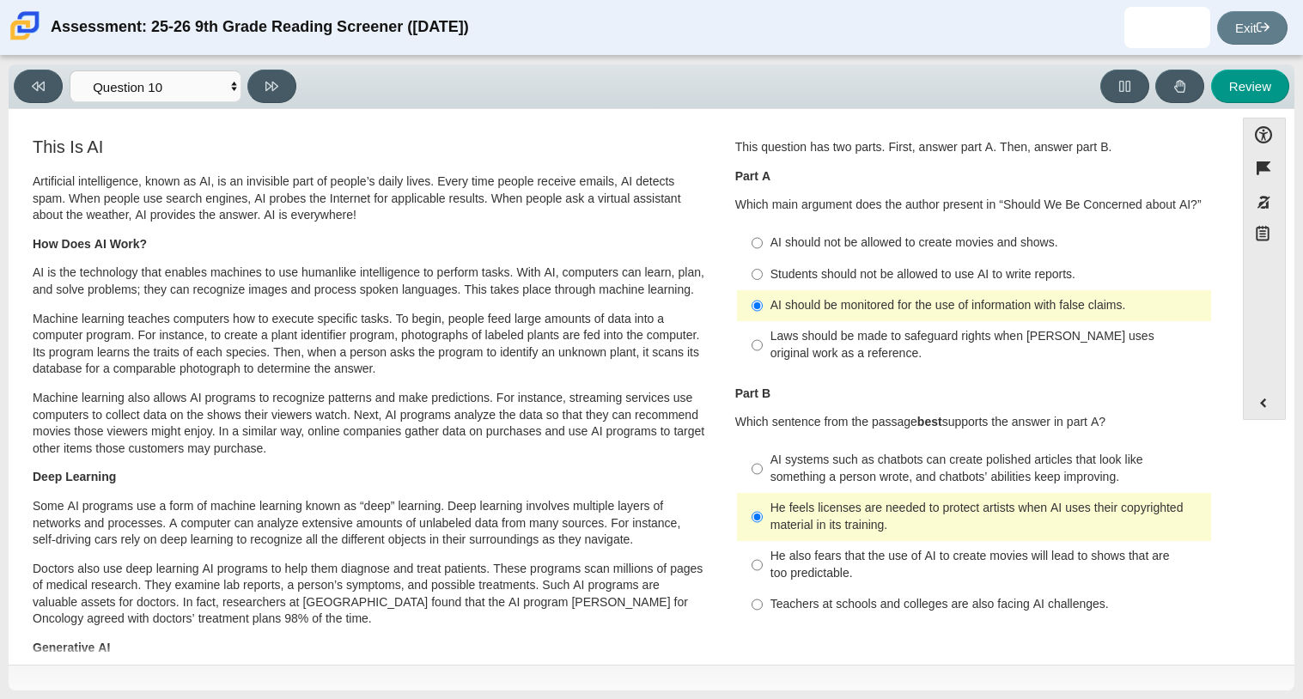
click at [847, 478] on div "AI systems such as chatbots can create polished articles that look like somethi…" at bounding box center [987, 468] width 434 height 33
click at [763, 478] on input "AI systems such as chatbots can create polished articles that look like somethi…" at bounding box center [757, 469] width 11 height 48
radio input "true"
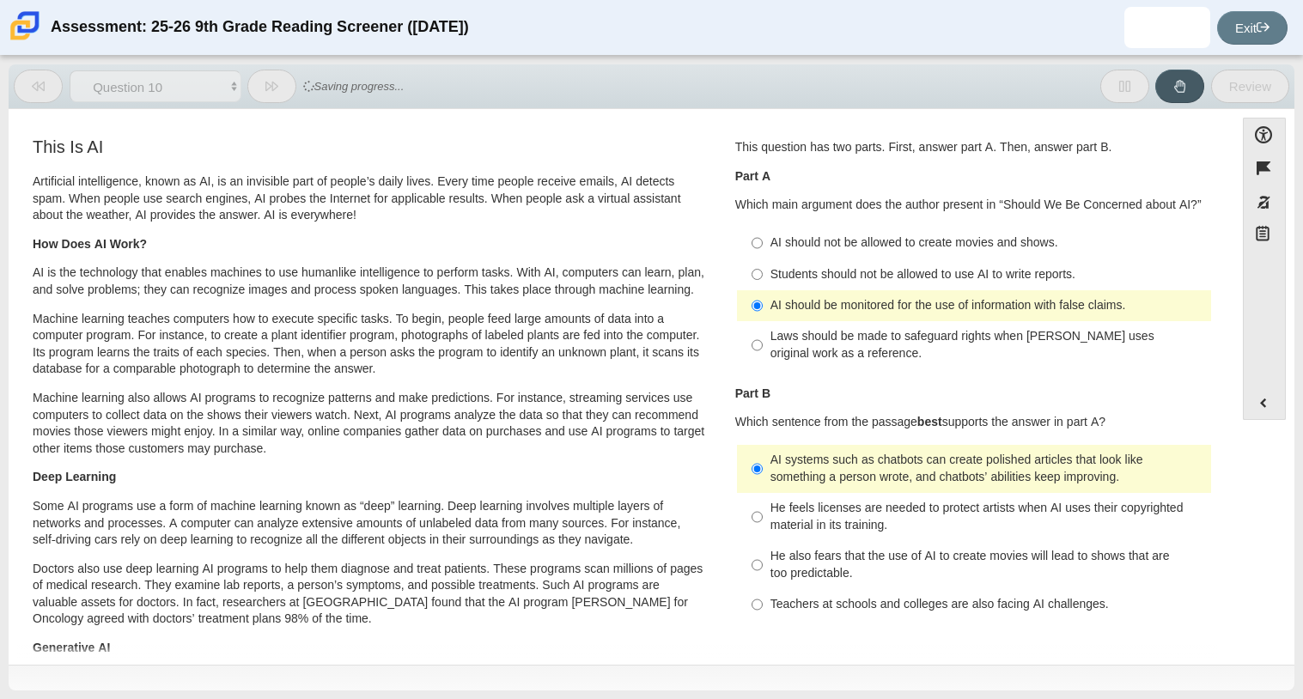
click at [874, 283] on label "Students should not be allowed to use AI to write reports. Students should not …" at bounding box center [976, 274] width 472 height 31
click at [763, 283] on input "Students should not be allowed to use AI to write reports. Students should not …" at bounding box center [757, 274] width 11 height 31
radio input "true"
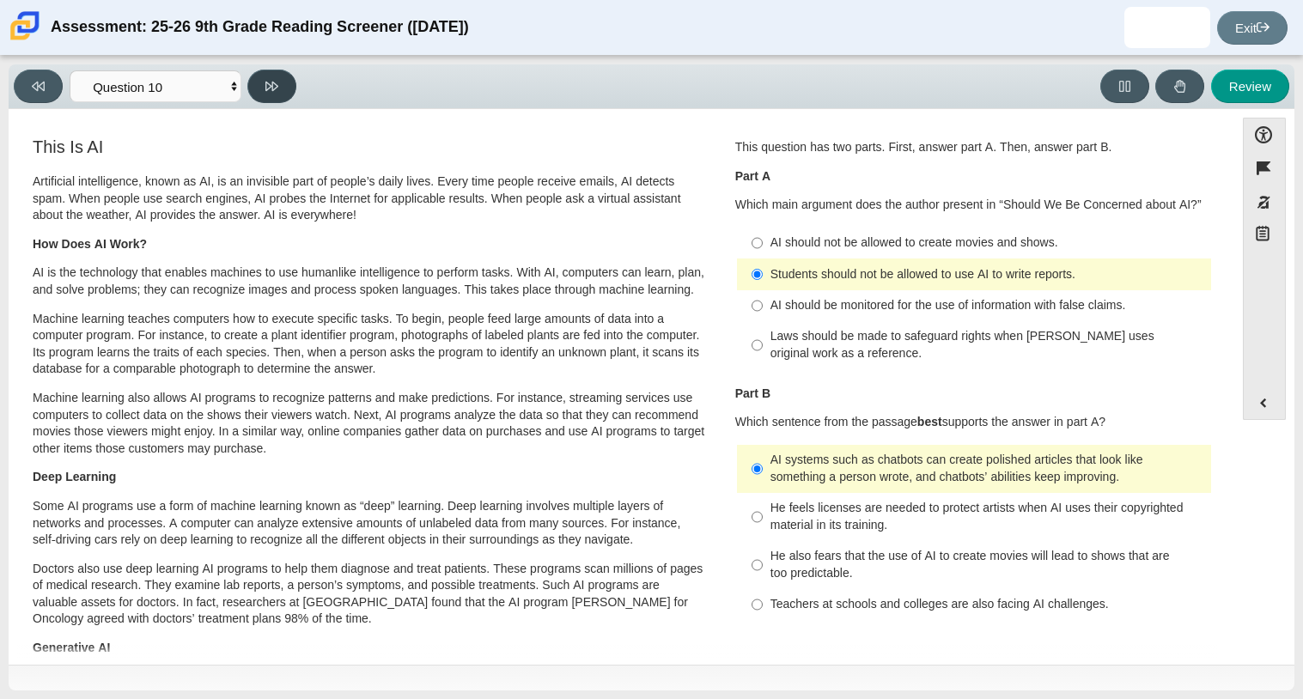
click at [293, 95] on button at bounding box center [271, 86] width 49 height 33
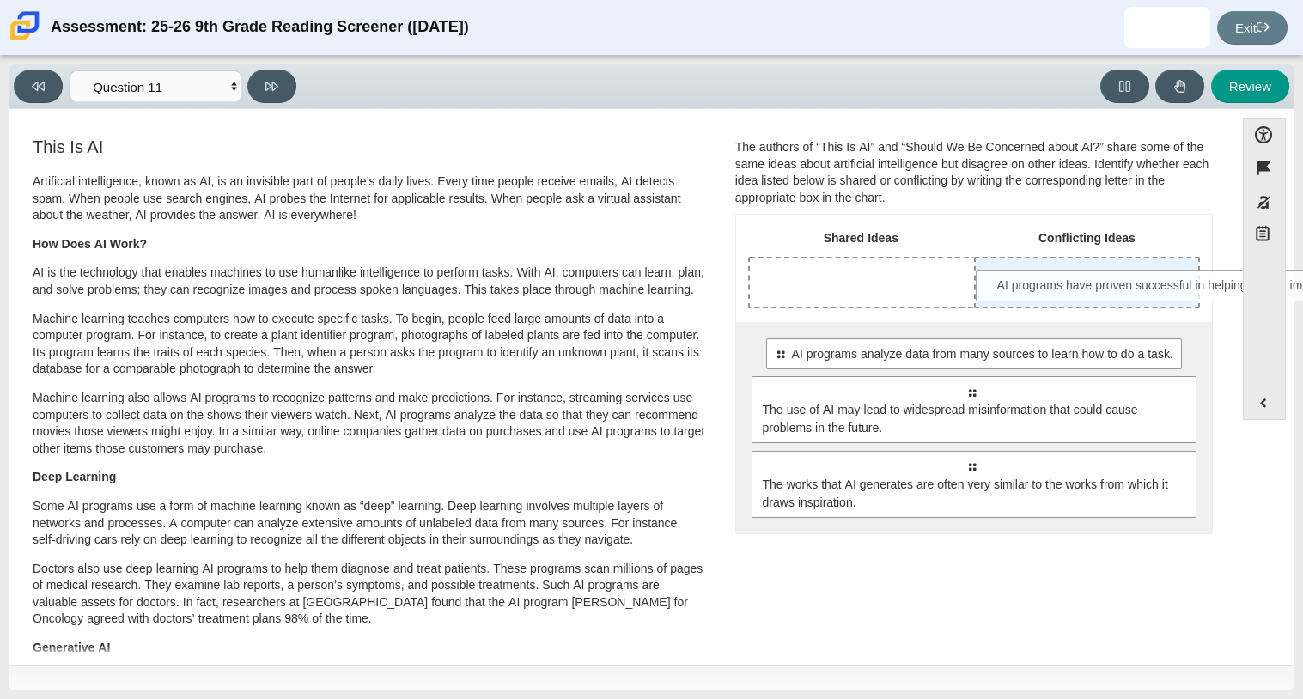
drag, startPoint x: 808, startPoint y: 347, endPoint x: 1032, endPoint y: 278, distance: 234.5
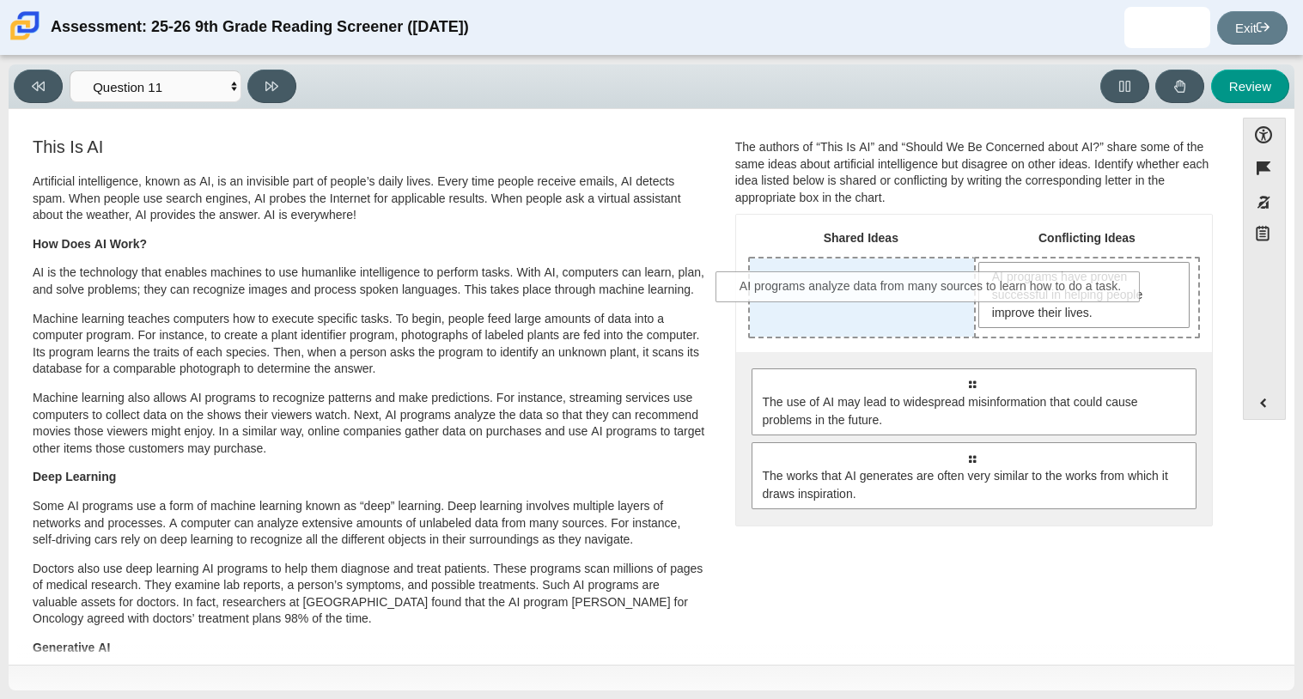
drag, startPoint x: 861, startPoint y: 393, endPoint x: 819, endPoint y: 293, distance: 108.6
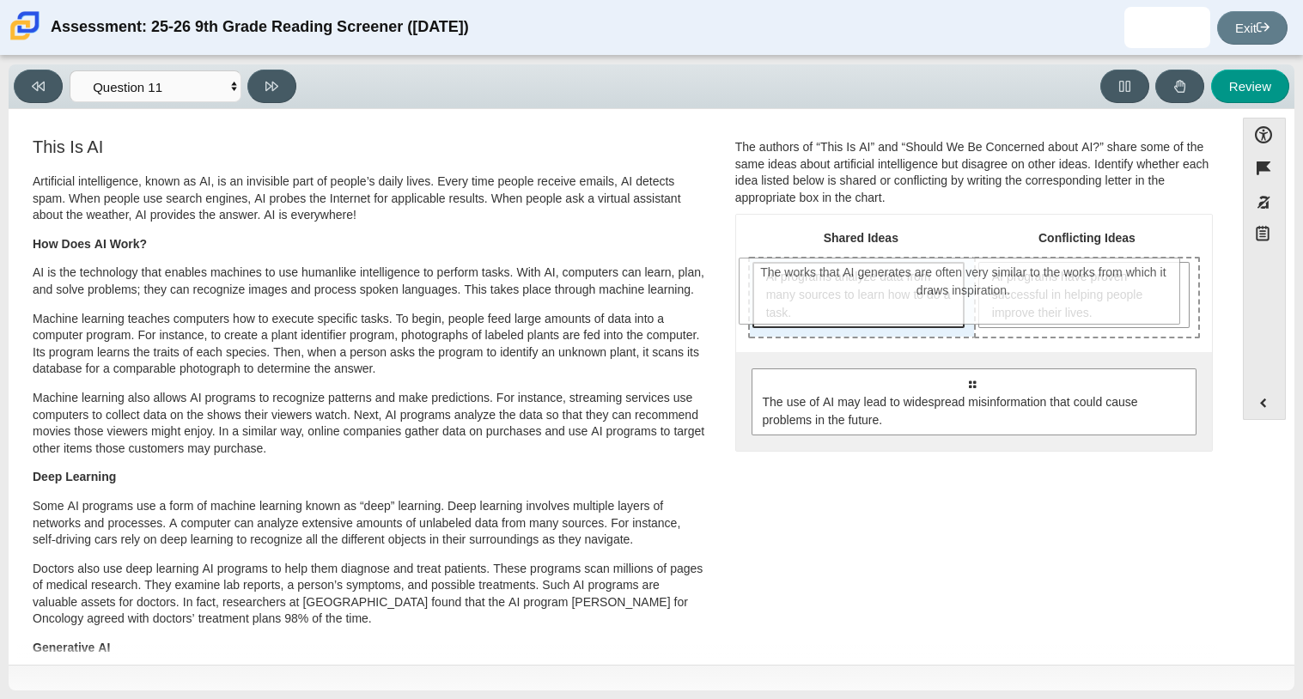
drag, startPoint x: 813, startPoint y: 466, endPoint x: 804, endPoint y: 282, distance: 184.0
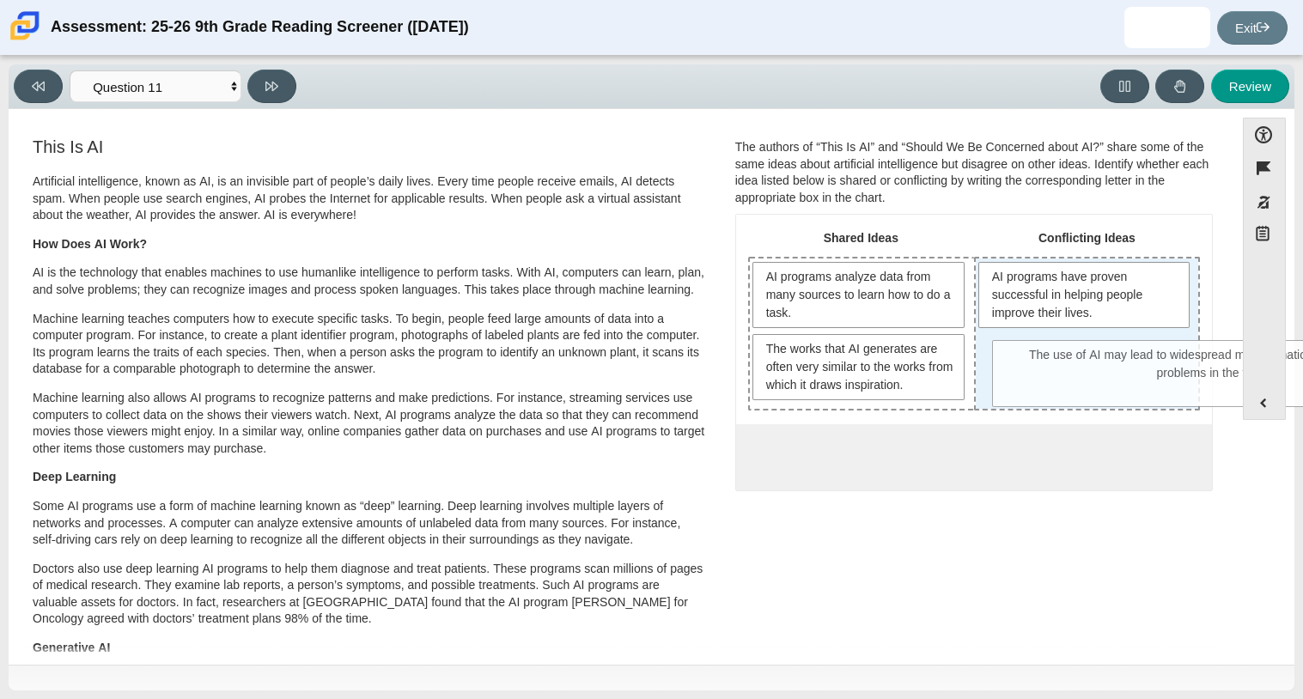
drag, startPoint x: 841, startPoint y: 476, endPoint x: 1086, endPoint y: 376, distance: 264.3
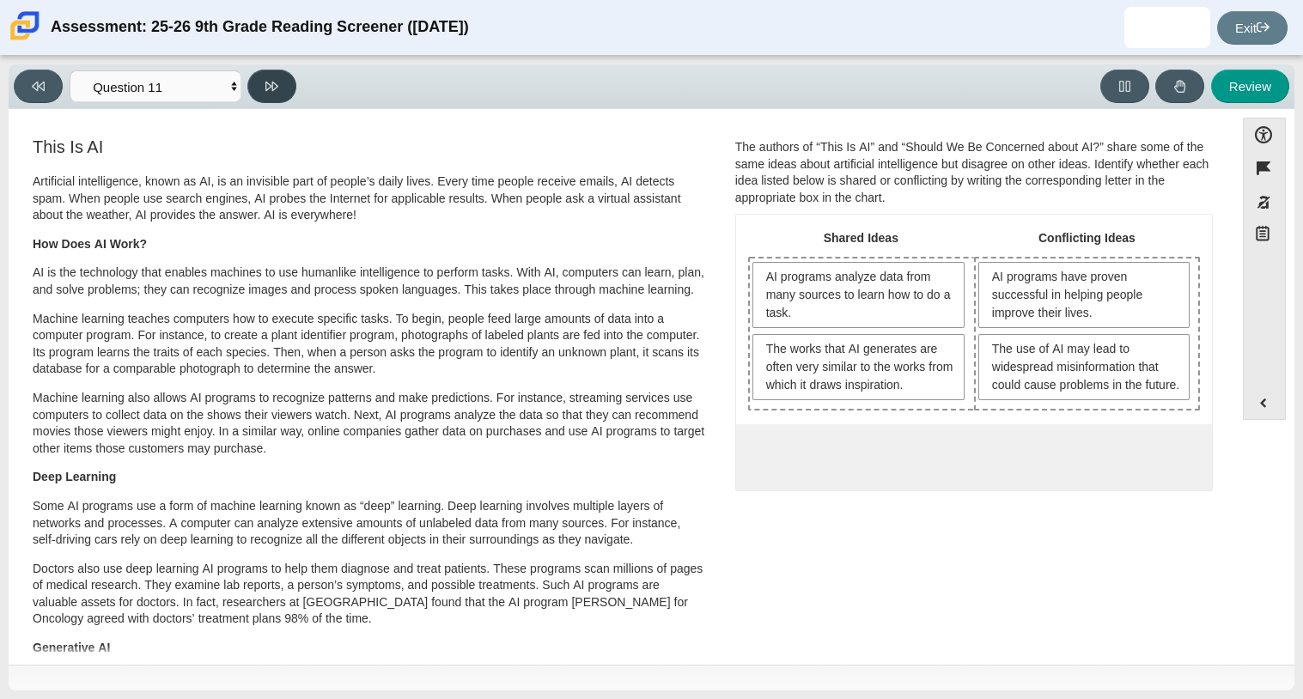
click at [271, 85] on icon at bounding box center [271, 86] width 13 height 9
select select "c3effed4-44ce-4a19-bd96-1787f34e9b4c"
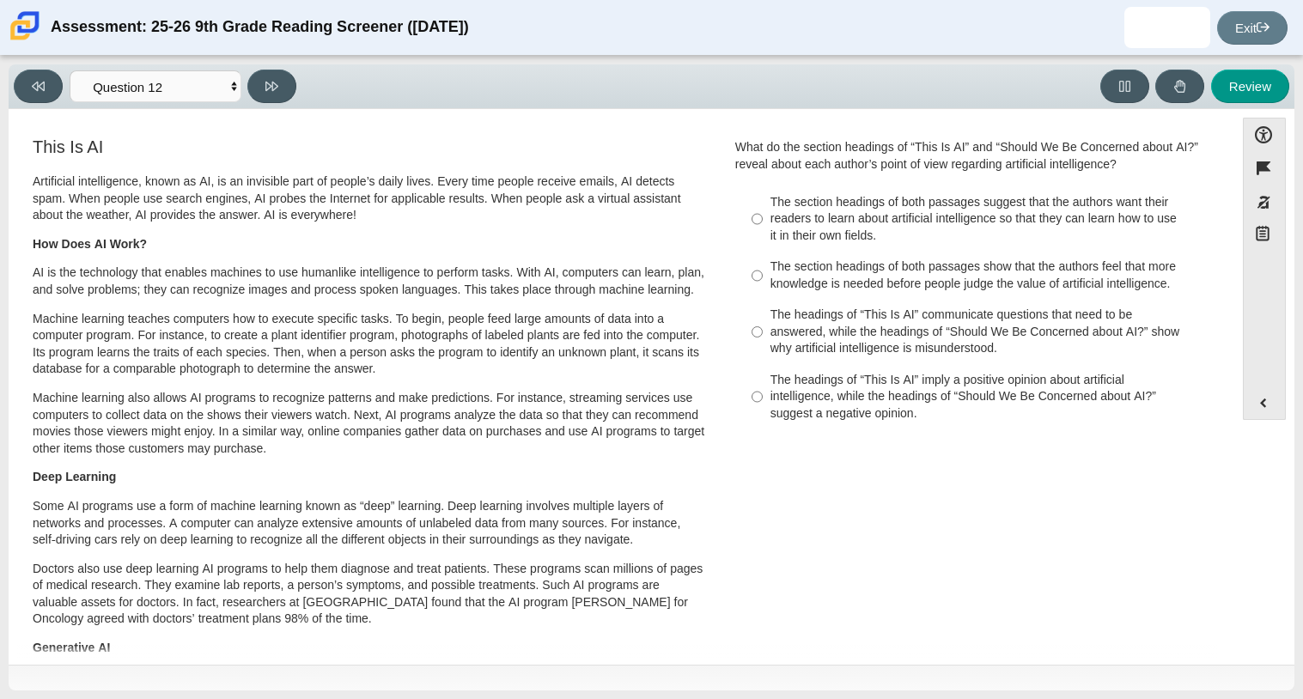
click at [827, 243] on div "The section headings of both passages suggest that the authors want their reade…" at bounding box center [987, 219] width 434 height 51
click at [763, 243] on input "The section headings of both passages suggest that the authors want their reade…" at bounding box center [757, 218] width 11 height 65
radio input "true"
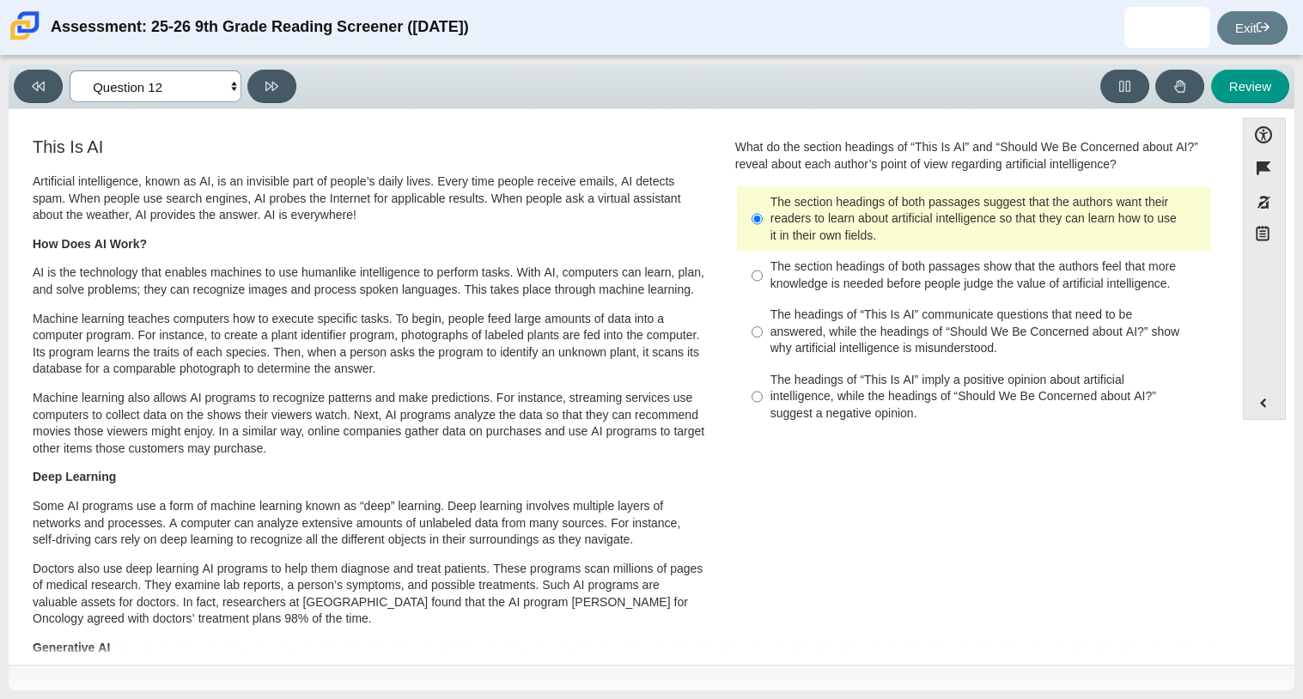
click at [174, 86] on select "Questions Question 1 Question 2 Question 3 Question 4 Question 5 Question 6 Que…" at bounding box center [156, 86] width 172 height 32
click at [253, 96] on button at bounding box center [271, 86] width 49 height 33
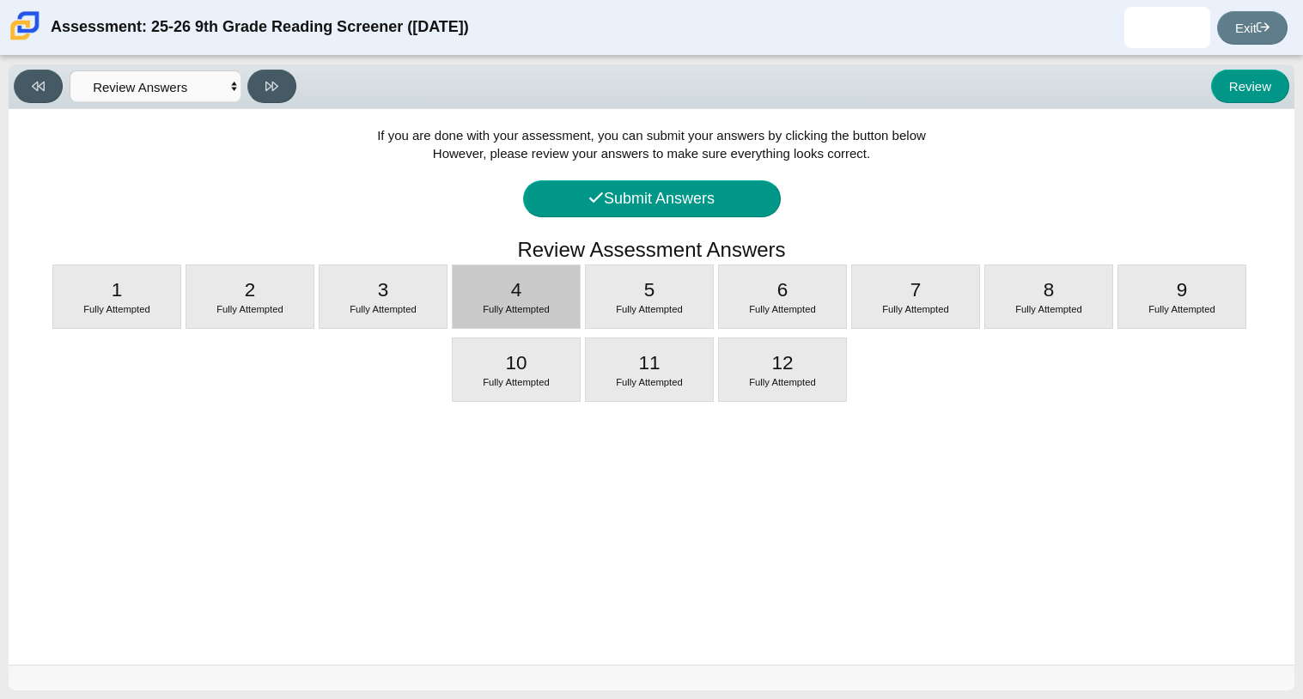
click at [535, 324] on div at bounding box center [516, 326] width 127 height 4
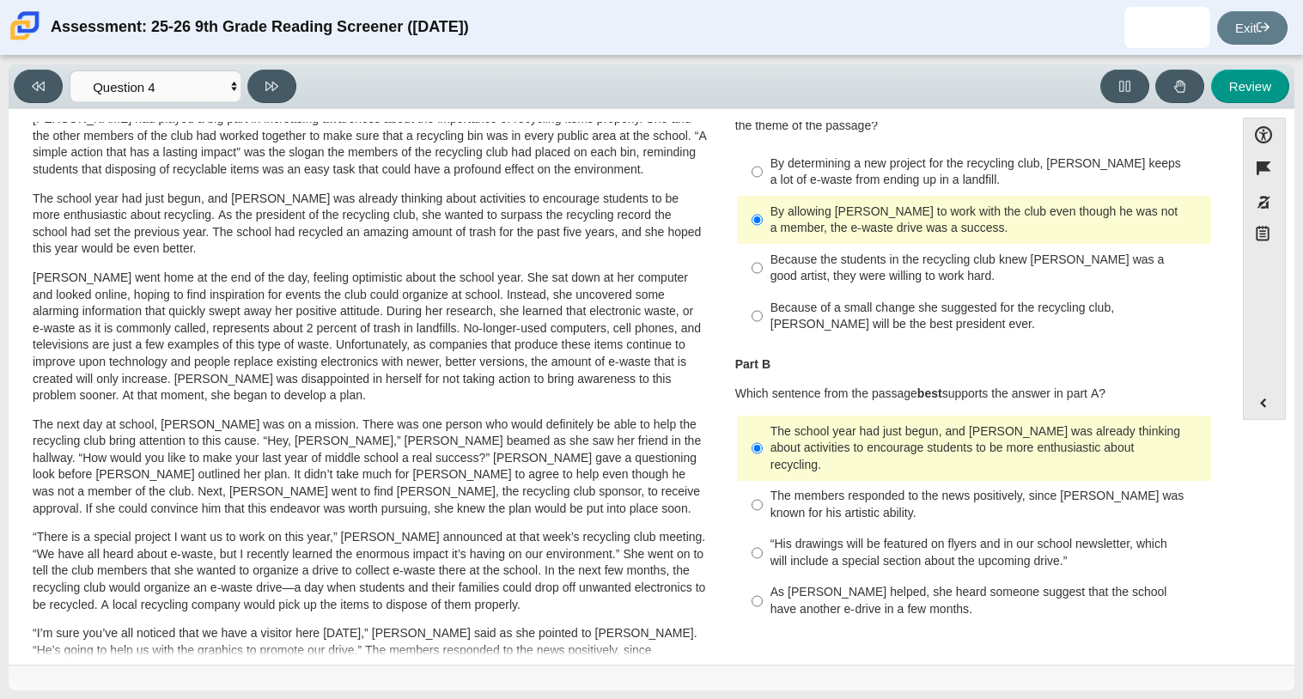
scroll to position [97, 0]
click at [217, 95] on select "Questions Question 1 Question 2 Question 3 Question 4 Question 5 Question 6 Que…" at bounding box center [156, 86] width 172 height 32
click at [70, 70] on select "Questions Question 1 Question 2 Question 3 Question 4 Question 5 Question 6 Que…" at bounding box center [156, 86] width 172 height 32
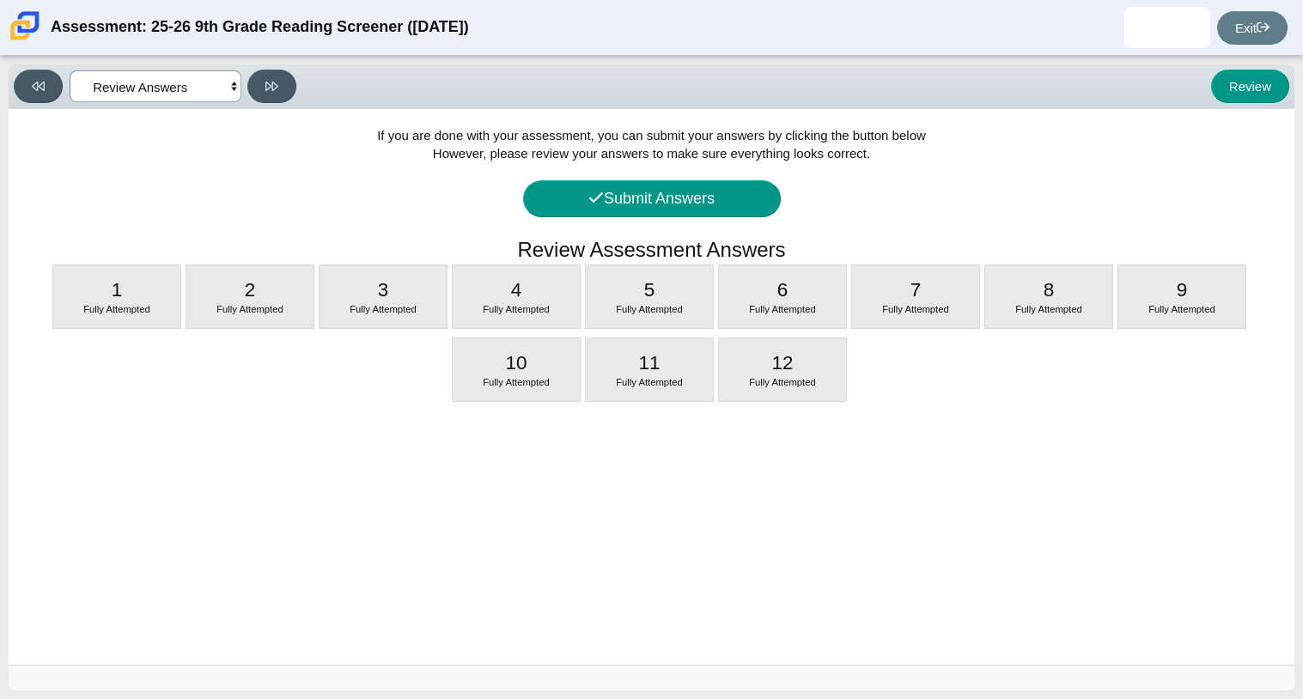
click at [152, 93] on select "Questions Question 1 Question 2 Question 3 Question 4 Question 5 Question 6 Que…" at bounding box center [156, 86] width 172 height 32
click at [70, 70] on select "Questions Question 1 Question 2 Question 3 Question 4 Question 5 Question 6 Que…" at bounding box center [156, 86] width 172 height 32
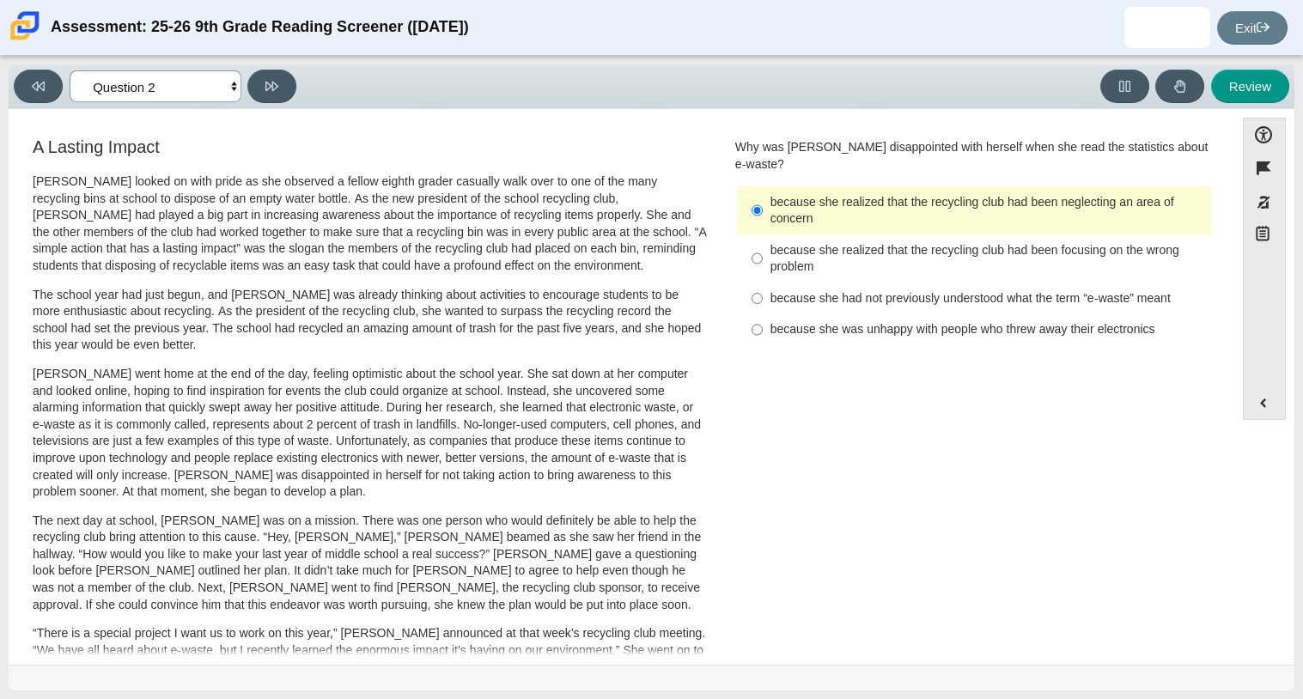
click at [100, 92] on select "Questions Question 1 Question 2 Question 3 Question 4 Question 5 Question 6 Que…" at bounding box center [156, 86] width 172 height 32
click at [70, 70] on select "Questions Question 1 Question 2 Question 3 Question 4 Question 5 Question 6 Que…" at bounding box center [156, 86] width 172 height 32
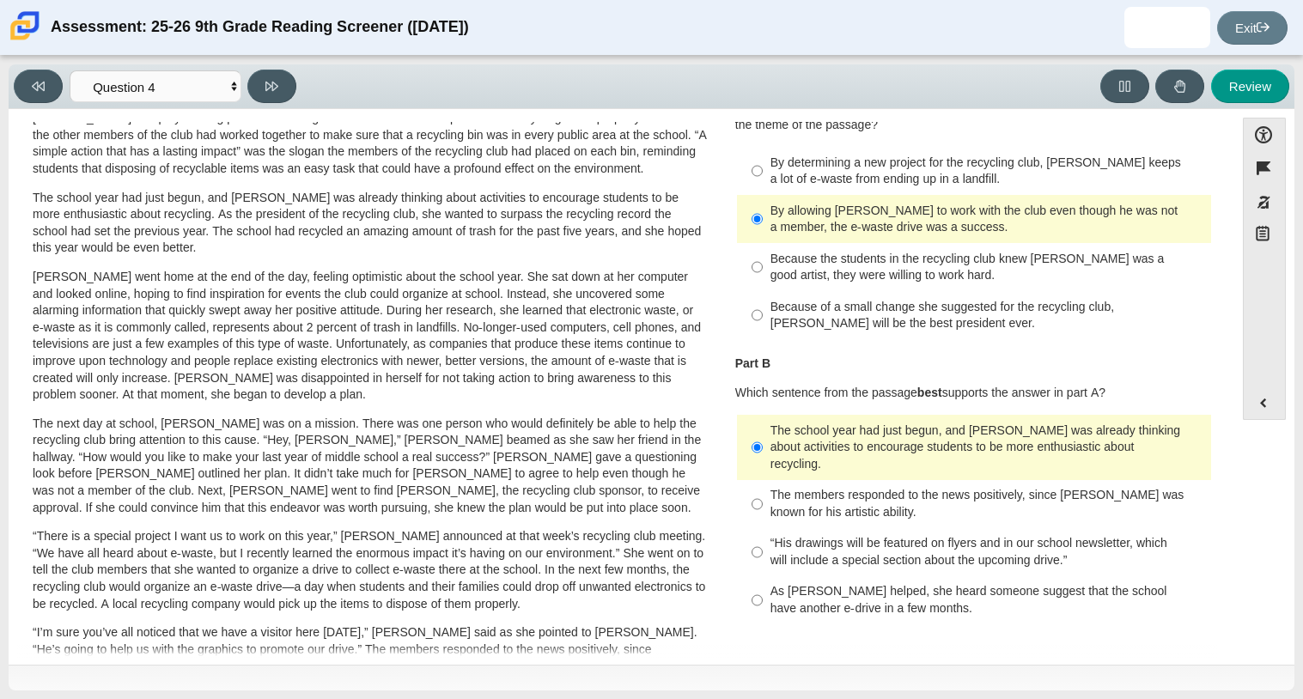
scroll to position [98, 0]
click at [742, 369] on b "Part B" at bounding box center [752, 362] width 35 height 15
click at [761, 370] on b "Part B" at bounding box center [752, 362] width 35 height 15
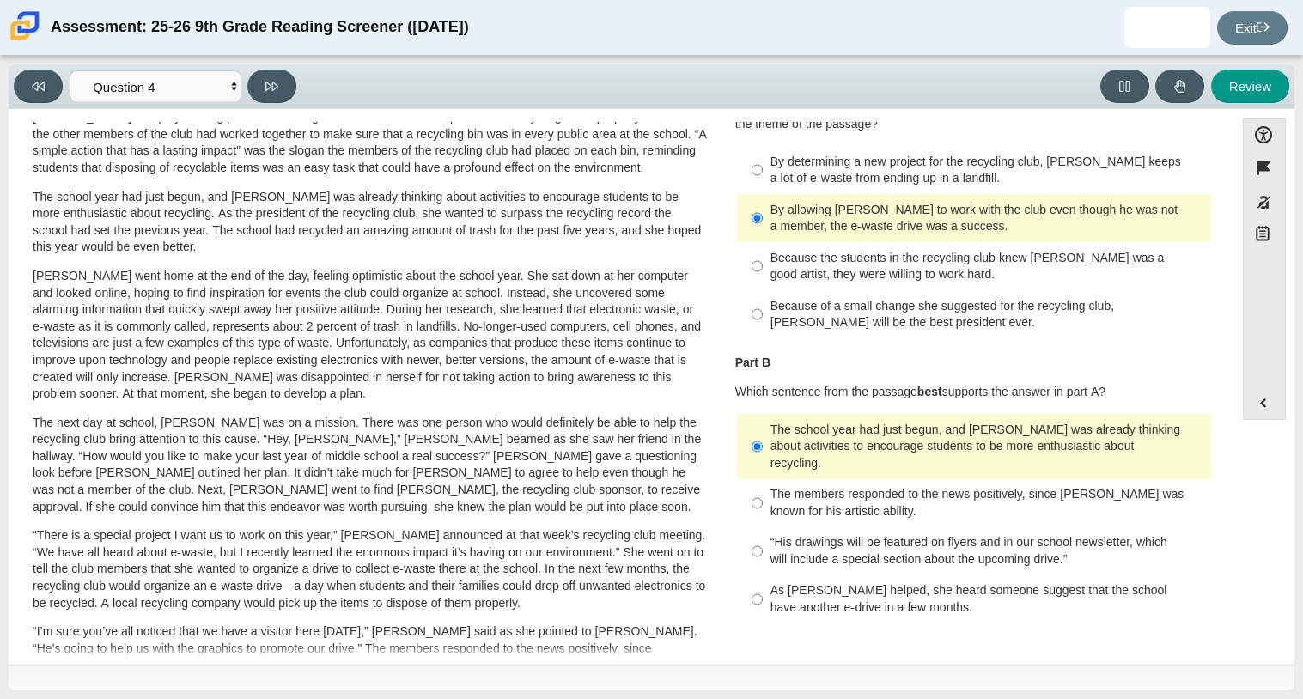
click at [761, 370] on b "Part B" at bounding box center [752, 362] width 35 height 15
click at [818, 364] on p "Part B" at bounding box center [974, 363] width 478 height 17
click at [673, 212] on p "The school year had just begun, and [PERSON_NAME] was already thinking about ac…" at bounding box center [370, 222] width 674 height 67
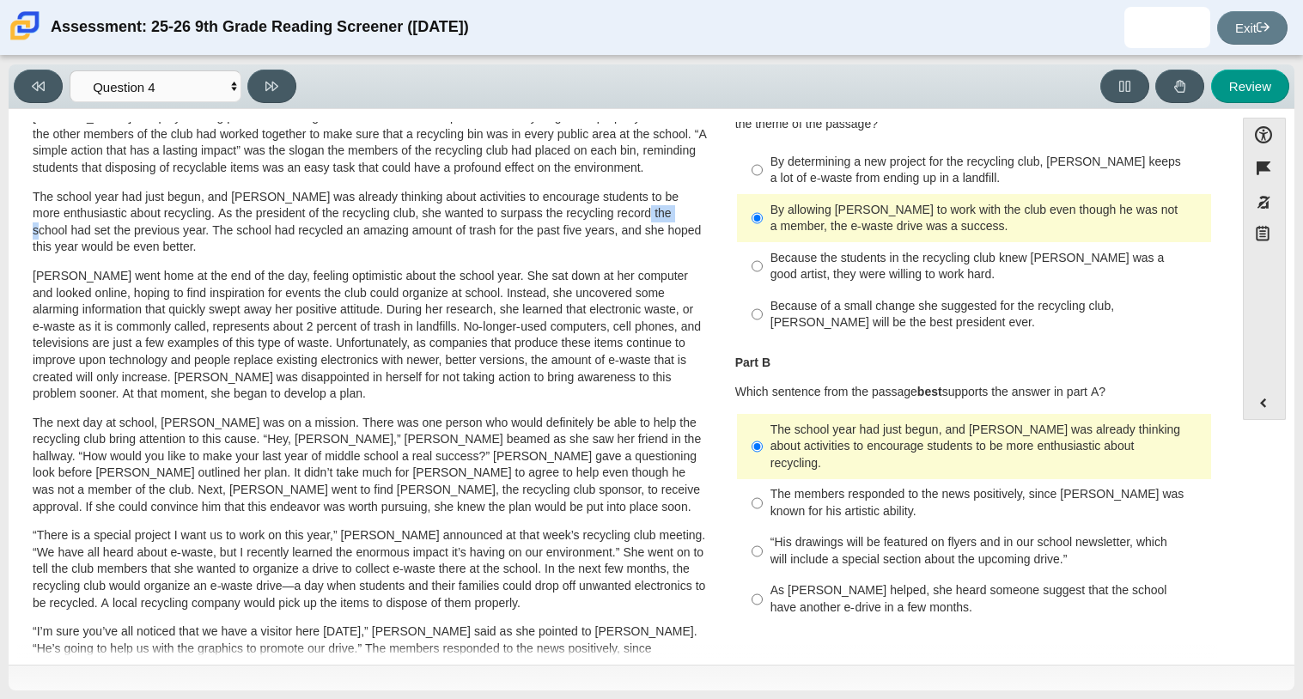
click at [673, 212] on p "The school year had just begun, and [PERSON_NAME] was already thinking about ac…" at bounding box center [370, 222] width 674 height 67
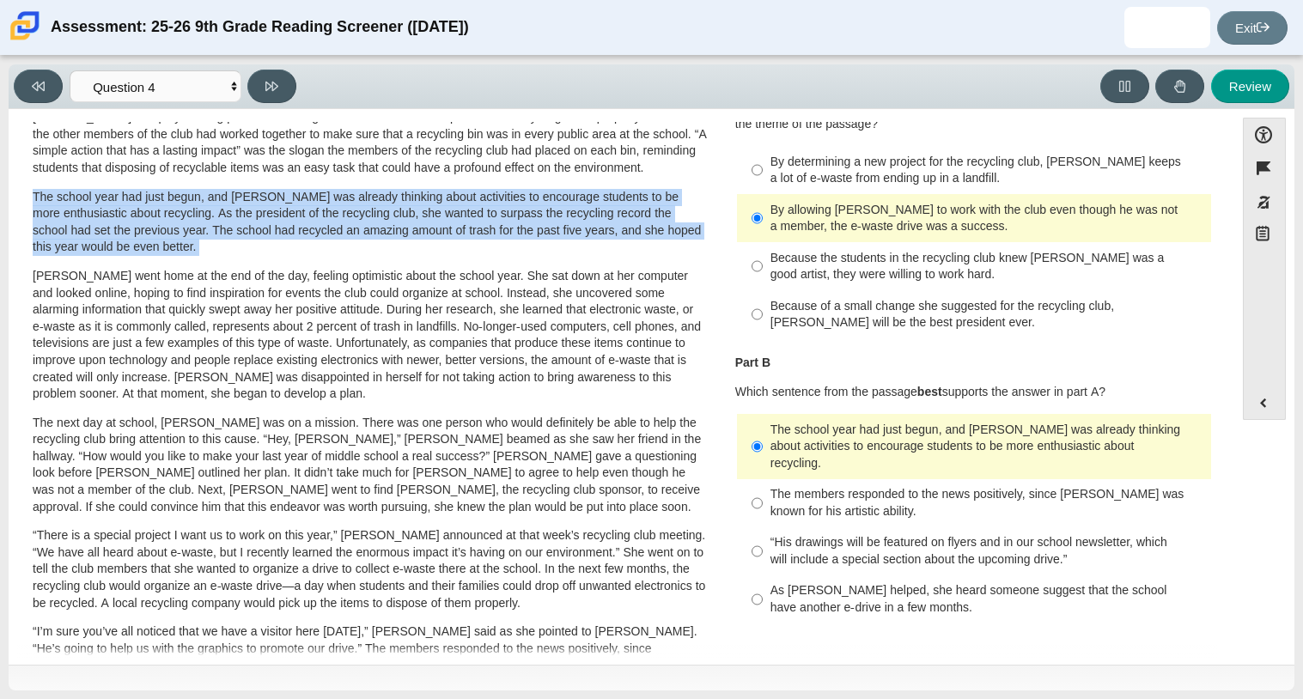
click at [673, 212] on p "The school year had just begun, and [PERSON_NAME] was already thinking about ac…" at bounding box center [370, 222] width 674 height 67
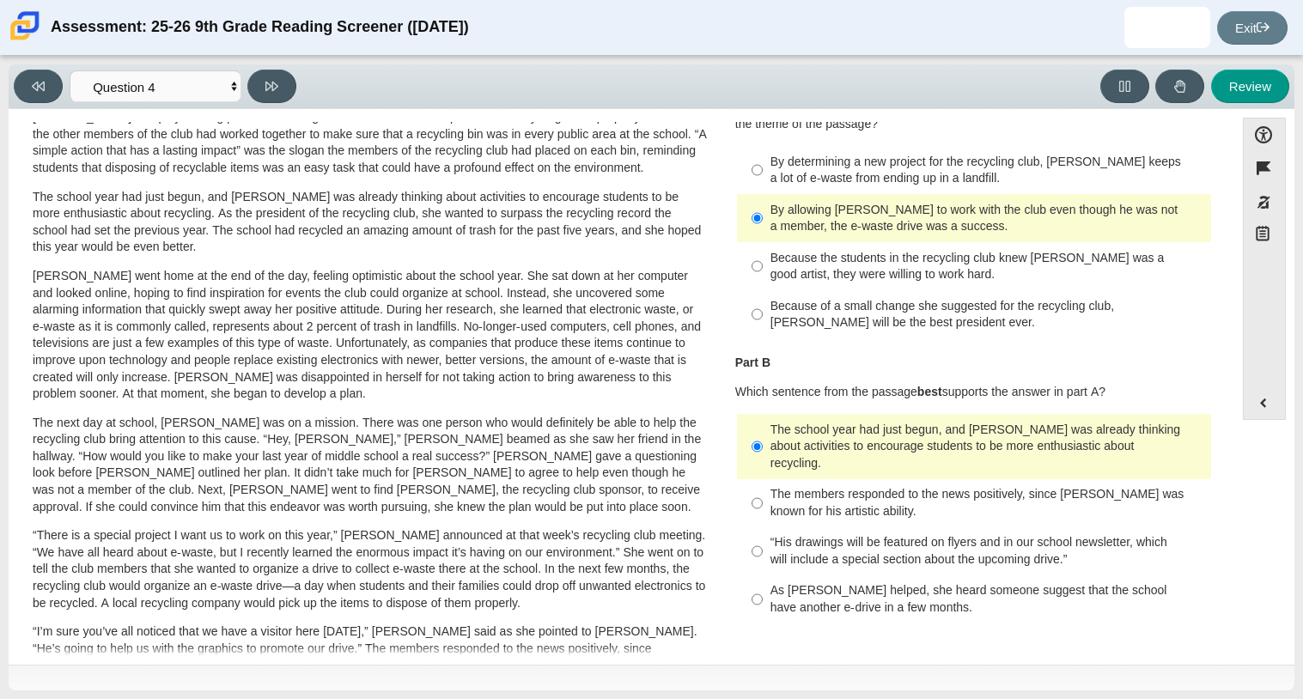
click at [689, 212] on p "The school year had just begun, and [PERSON_NAME] was already thinking about ac…" at bounding box center [370, 222] width 674 height 67
click at [684, 214] on p "The school year had just begun, and [PERSON_NAME] was already thinking about ac…" at bounding box center [370, 222] width 674 height 67
click at [679, 220] on p "The school year had just begun, and [PERSON_NAME] was already thinking about ac…" at bounding box center [370, 222] width 674 height 67
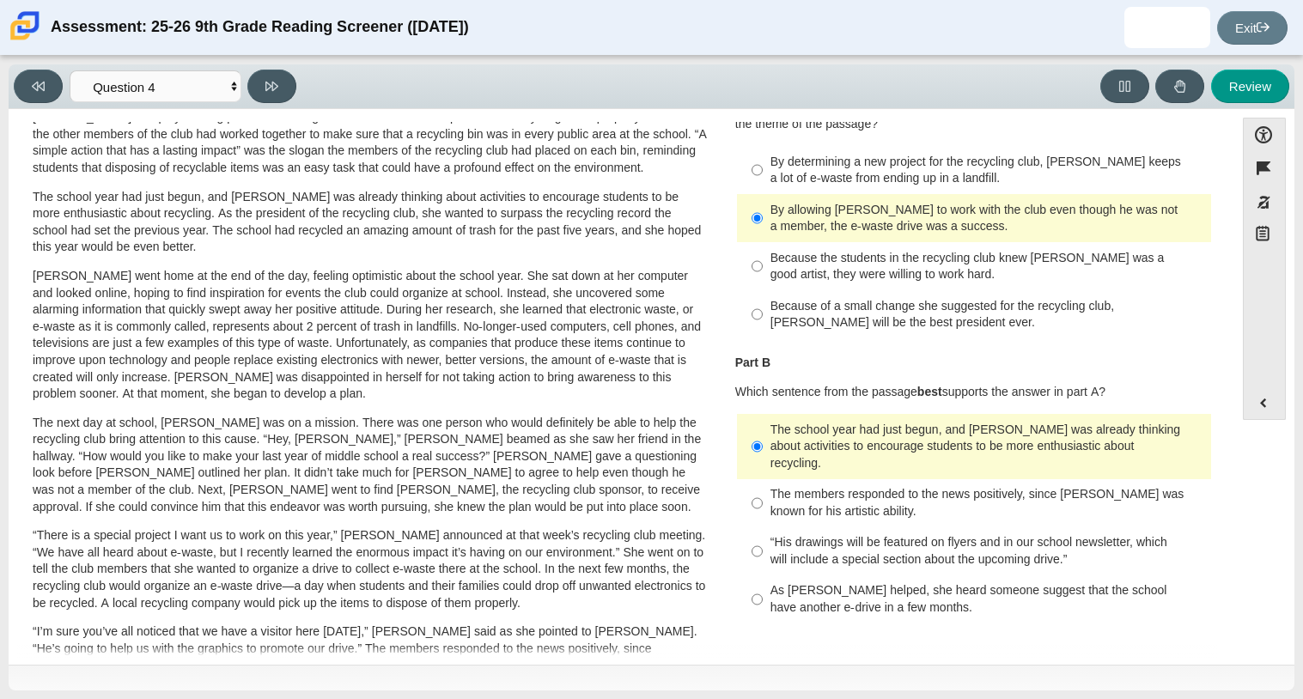
click at [679, 220] on p "The school year had just begun, and [PERSON_NAME] was already thinking about ac…" at bounding box center [370, 222] width 674 height 67
click at [691, 235] on p "The school year had just begun, and [PERSON_NAME] was already thinking about ac…" at bounding box center [370, 222] width 674 height 67
click at [648, 237] on p "The school year had just begun, and [PERSON_NAME] was already thinking about ac…" at bounding box center [370, 222] width 674 height 67
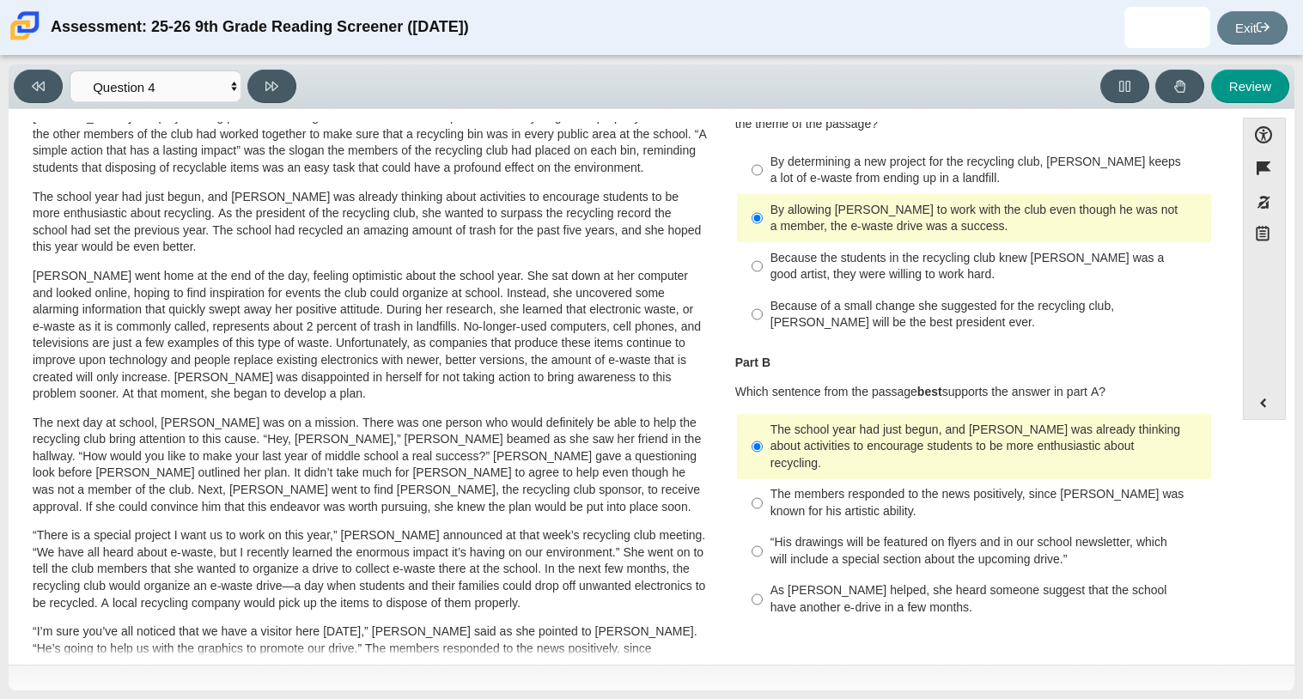
click at [648, 237] on p "The school year had just begun, and [PERSON_NAME] was already thinking about ac…" at bounding box center [370, 222] width 674 height 67
click at [624, 297] on p "[PERSON_NAME] went home at the end of the day, feeling optimistic about the sch…" at bounding box center [370, 335] width 674 height 135
click at [1259, 145] on button "Accessibility" at bounding box center [1264, 134] width 43 height 33
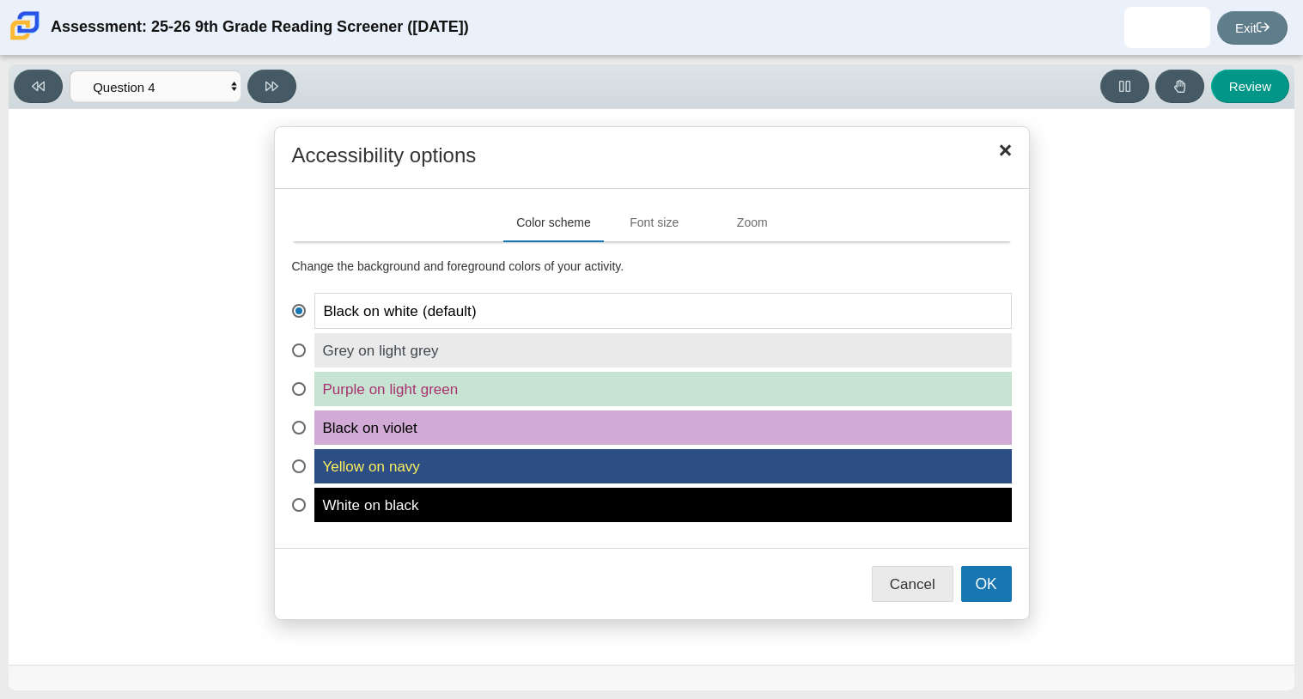
click at [916, 394] on span "Purple on light green" at bounding box center [662, 389] width 697 height 34
click at [303, 383] on input "Purple on light green" at bounding box center [297, 377] width 11 height 11
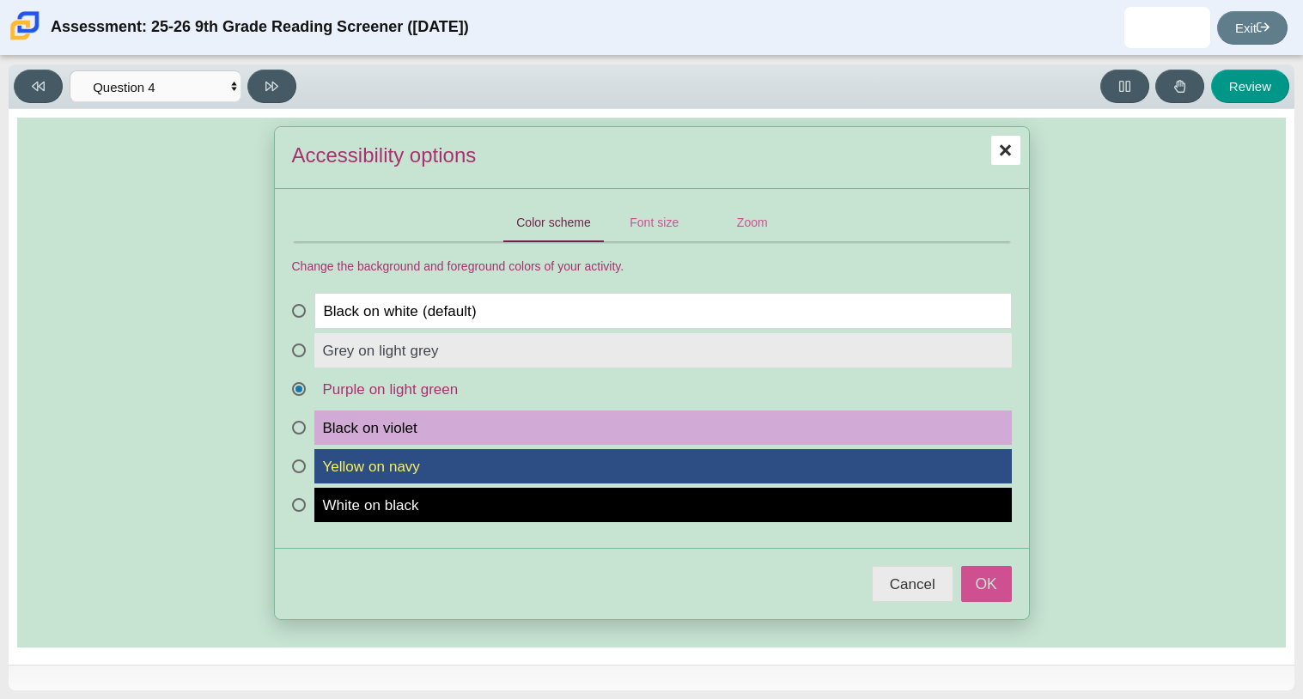
click at [721, 513] on span "White on black" at bounding box center [662, 505] width 697 height 34
click at [303, 499] on input "White on black" at bounding box center [297, 493] width 11 height 11
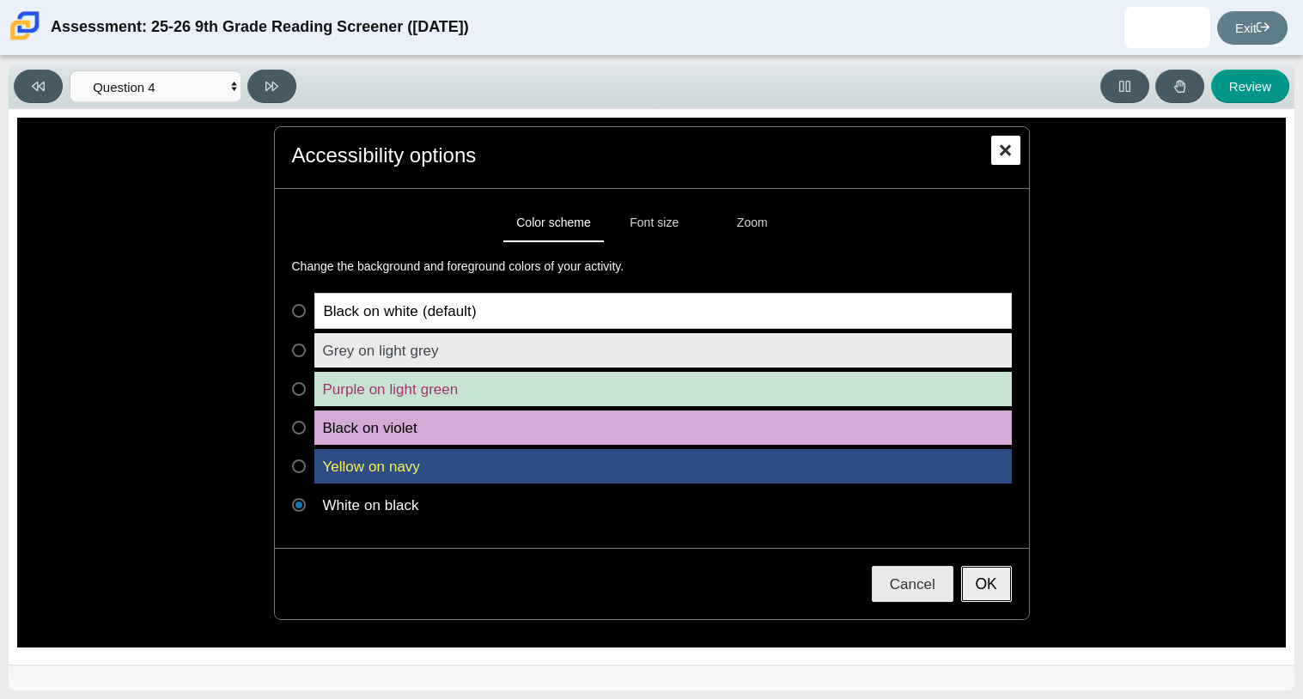
click at [982, 574] on button "OK" at bounding box center [986, 584] width 51 height 36
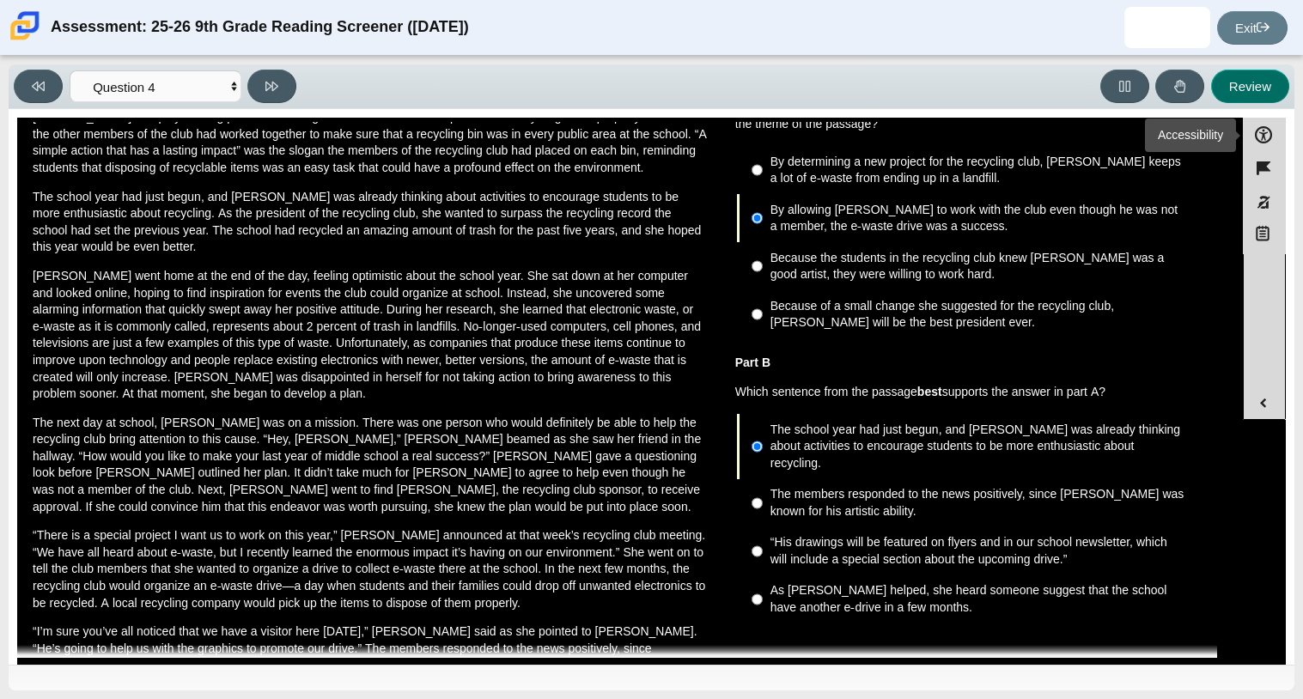
click at [1228, 101] on button "Review" at bounding box center [1250, 86] width 78 height 33
select select "review"
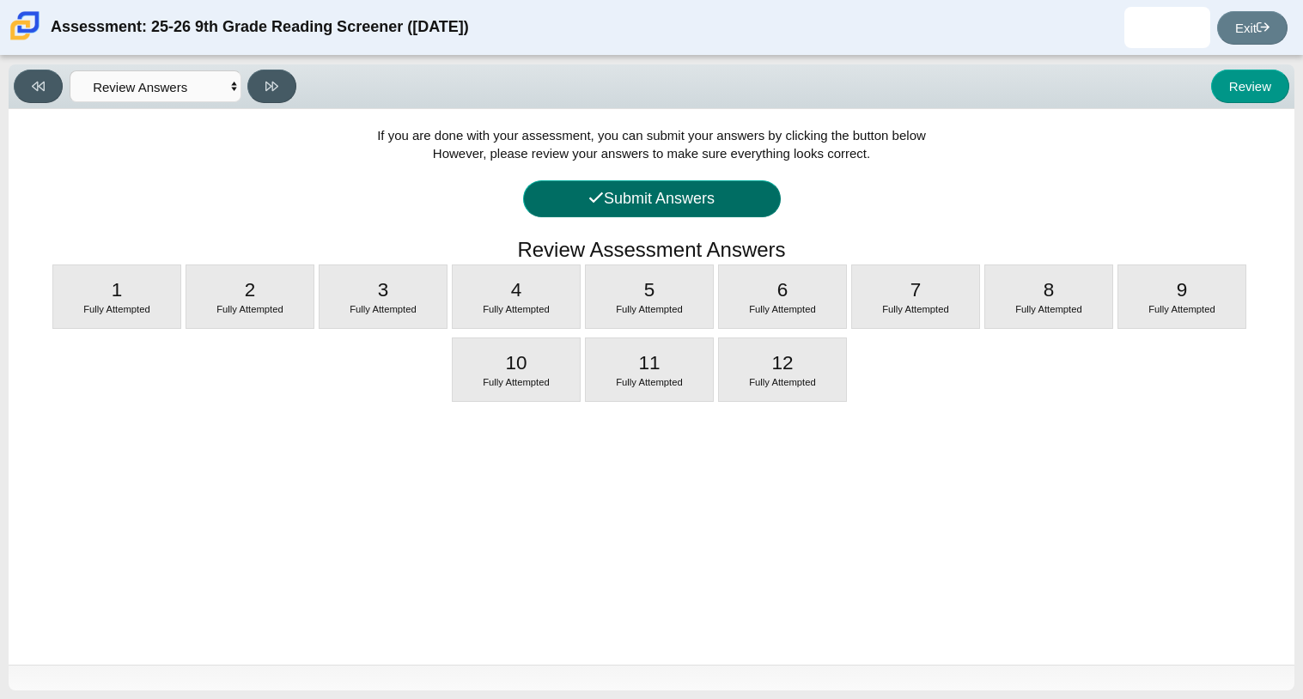
click at [764, 205] on button "Submit Answers" at bounding box center [652, 198] width 258 height 37
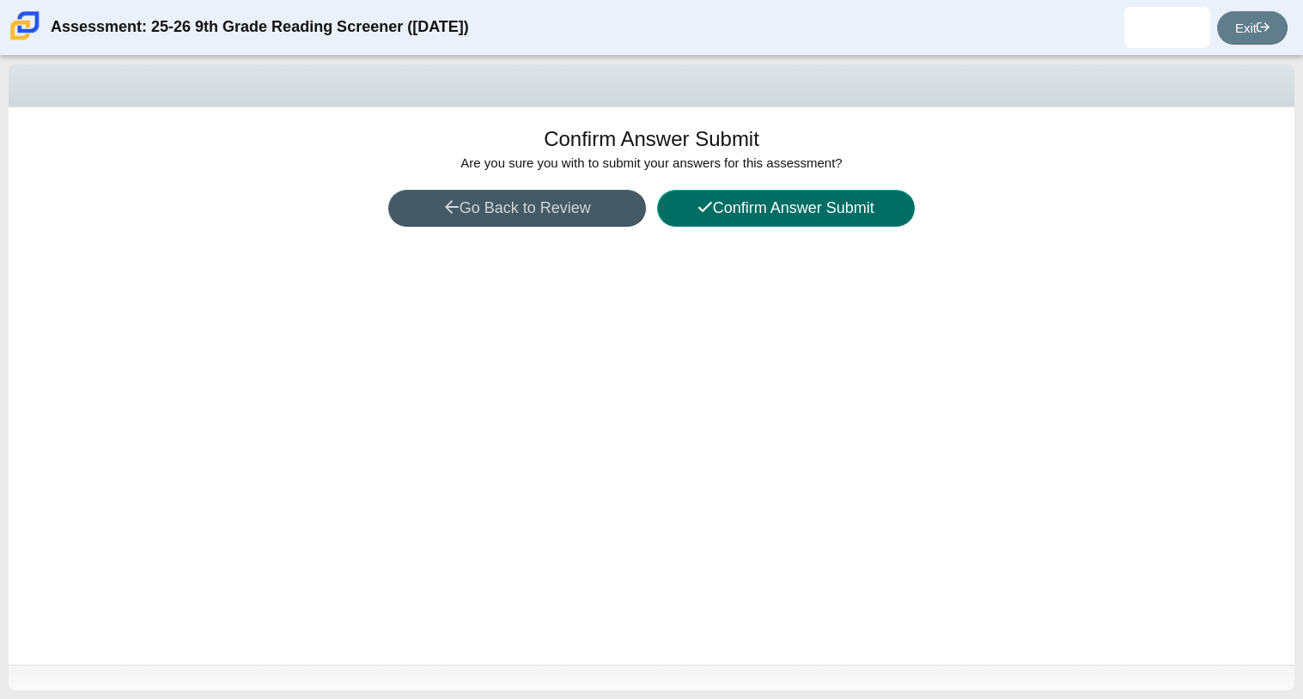
click at [764, 205] on button "Confirm Answer Submit" at bounding box center [786, 208] width 258 height 37
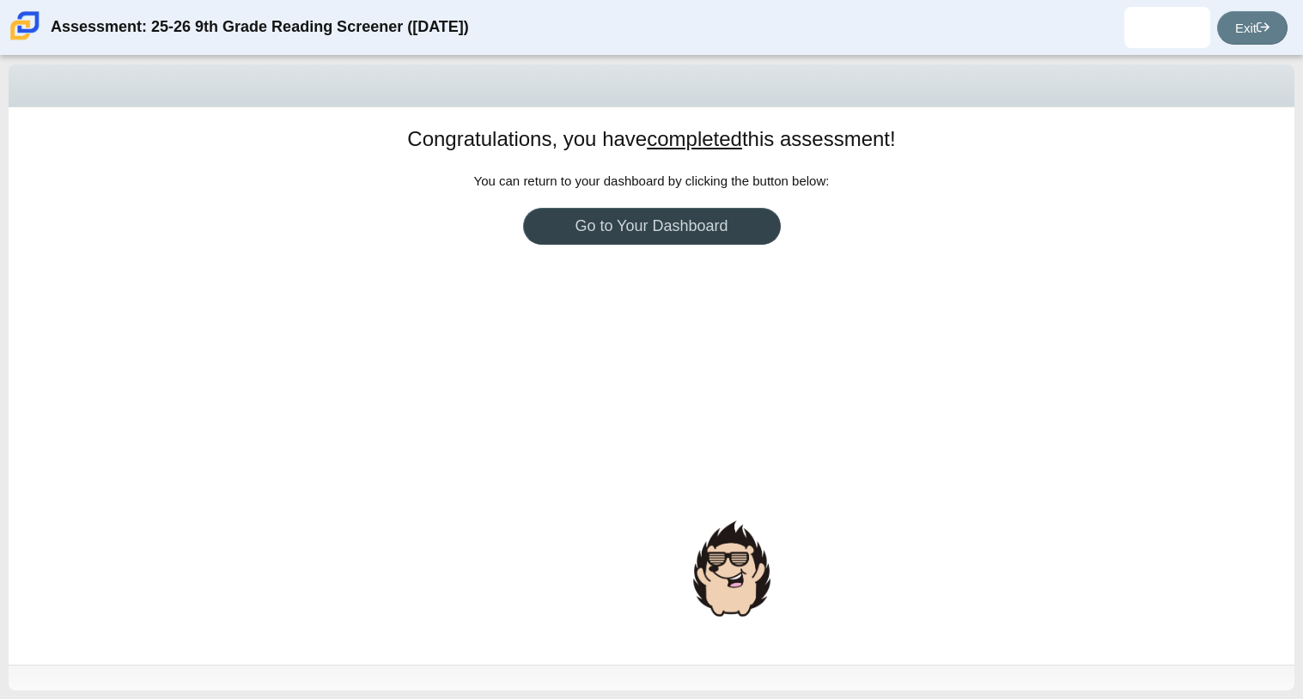
click at [755, 208] on link "Go to Your Dashboard" at bounding box center [652, 226] width 258 height 37
